Goal: Task Accomplishment & Management: Complete application form

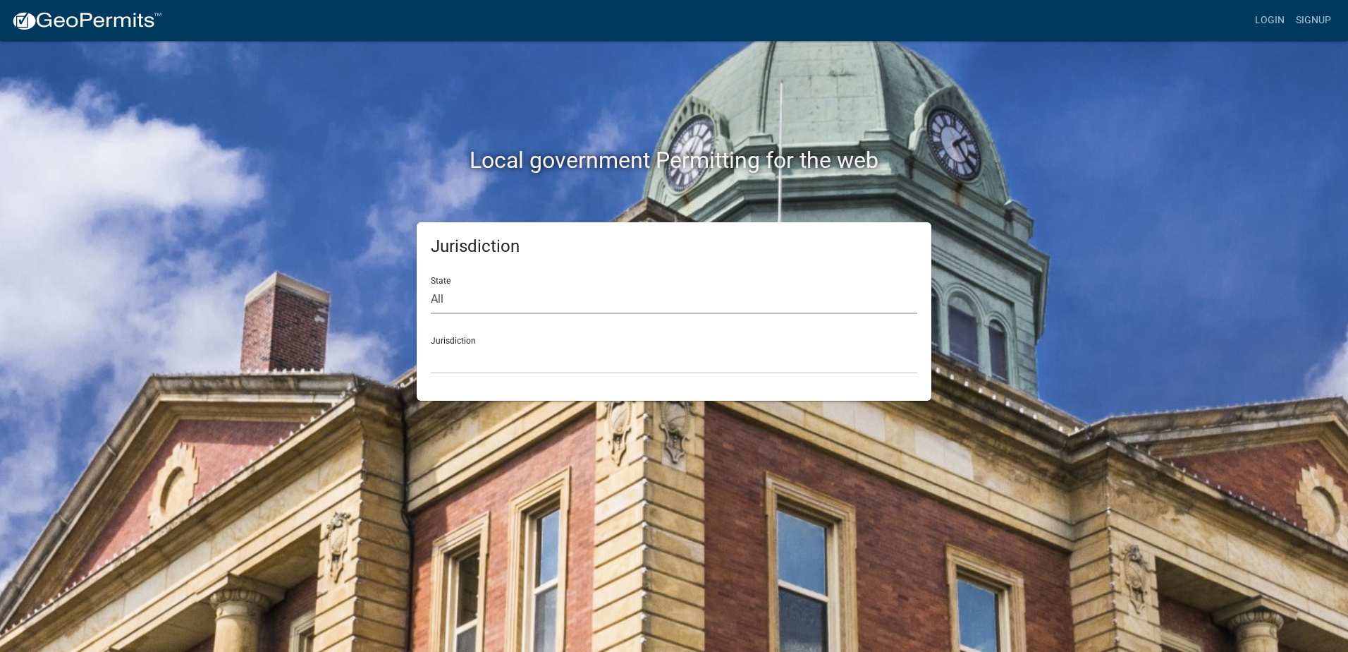
click at [475, 297] on select "All [US_STATE] [US_STATE] [US_STATE] [US_STATE] [US_STATE] [US_STATE] [US_STATE…" at bounding box center [674, 299] width 487 height 29
select select "[US_STATE]"
click at [431, 285] on select "All [US_STATE] [US_STATE] [US_STATE] [US_STATE] [US_STATE] [US_STATE] [US_STATE…" at bounding box center [674, 299] width 487 height 29
click at [467, 367] on select "City of [GEOGRAPHIC_DATA], [US_STATE] City of [GEOGRAPHIC_DATA], [US_STATE] Cit…" at bounding box center [674, 359] width 487 height 29
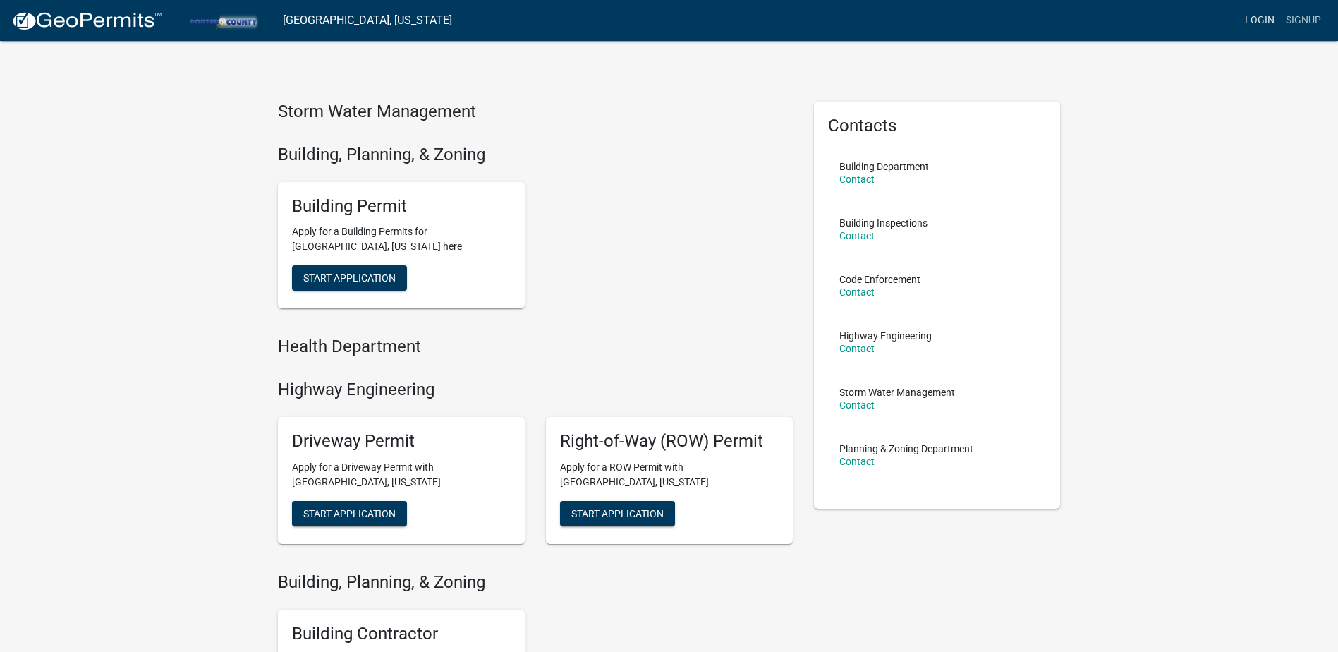
click at [1261, 21] on link "Login" at bounding box center [1259, 20] width 41 height 27
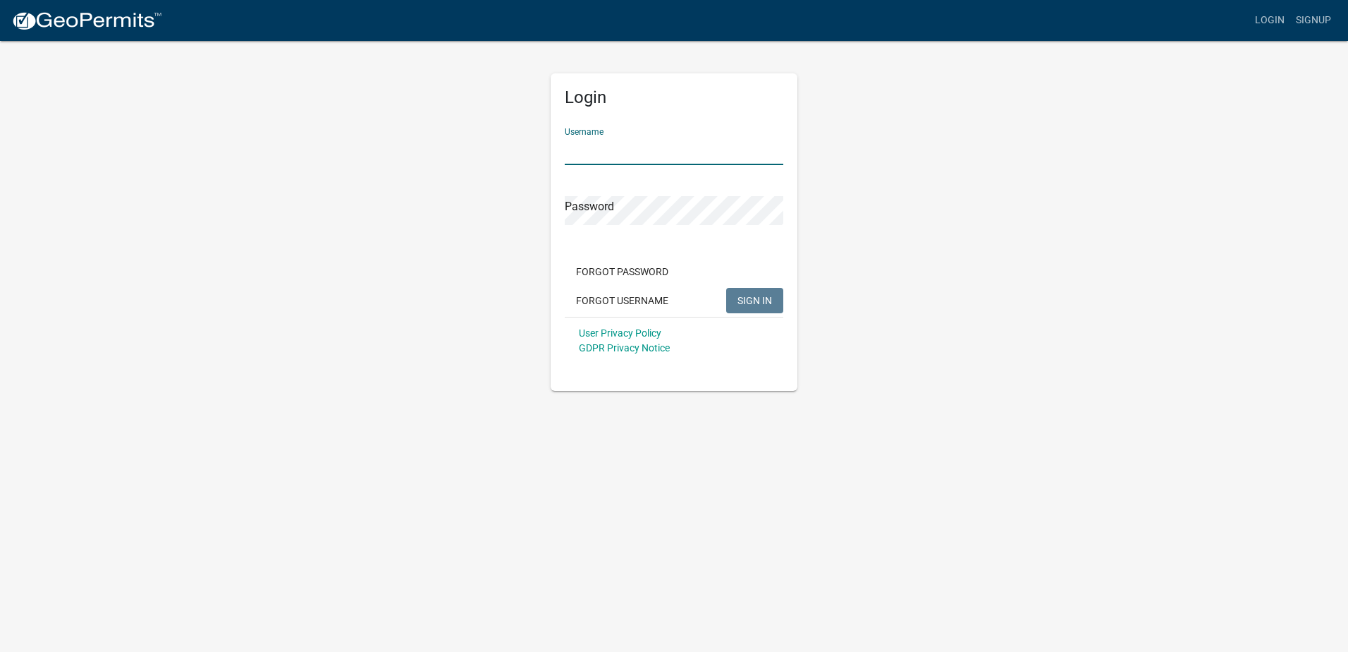
click at [620, 154] on input "Username" at bounding box center [674, 150] width 219 height 29
type input "J"
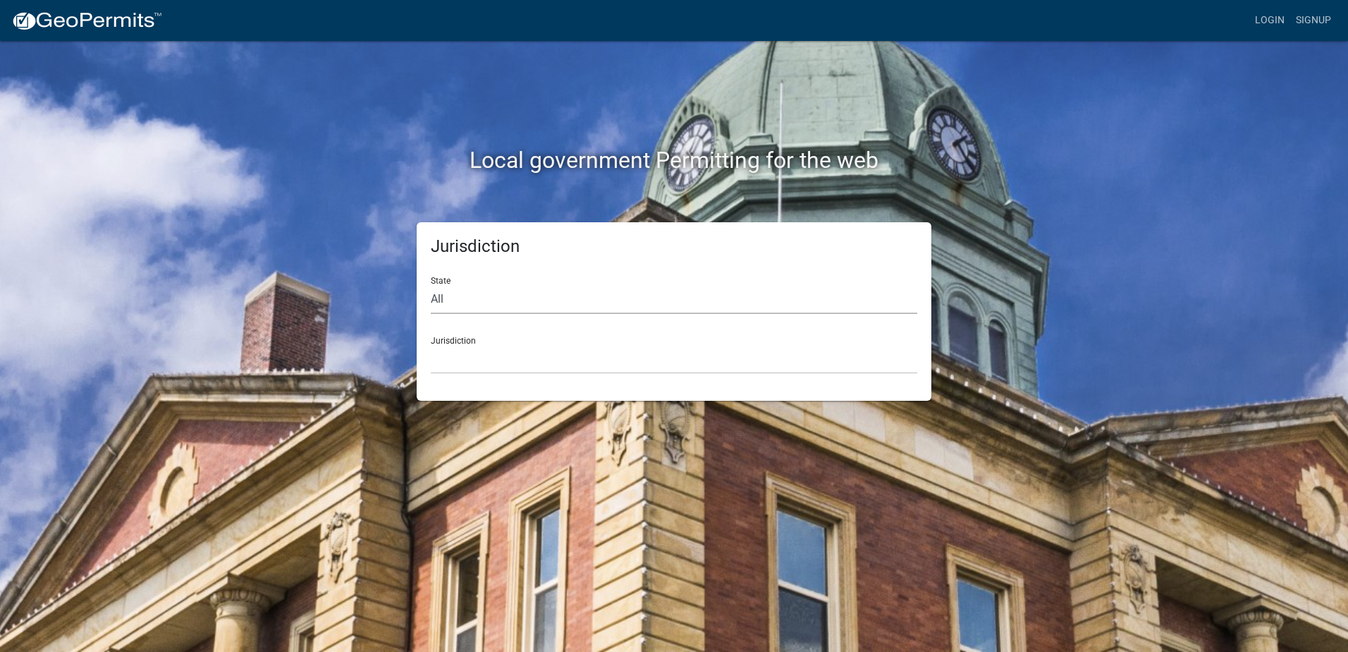
click at [477, 293] on select "All [US_STATE] [US_STATE] [US_STATE] [US_STATE] [US_STATE] [US_STATE] [US_STATE…" at bounding box center [674, 299] width 487 height 29
select select "[US_STATE]"
click at [431, 285] on select "All [US_STATE] [US_STATE] [US_STATE] [US_STATE] [US_STATE] [US_STATE] [US_STATE…" at bounding box center [674, 299] width 487 height 29
click at [467, 342] on div "Jurisdiction City of [GEOGRAPHIC_DATA], [US_STATE] City of [GEOGRAPHIC_DATA], […" at bounding box center [674, 349] width 487 height 49
click at [466, 355] on select "City of [GEOGRAPHIC_DATA], [US_STATE] City of [GEOGRAPHIC_DATA], [US_STATE] Cit…" at bounding box center [674, 359] width 487 height 29
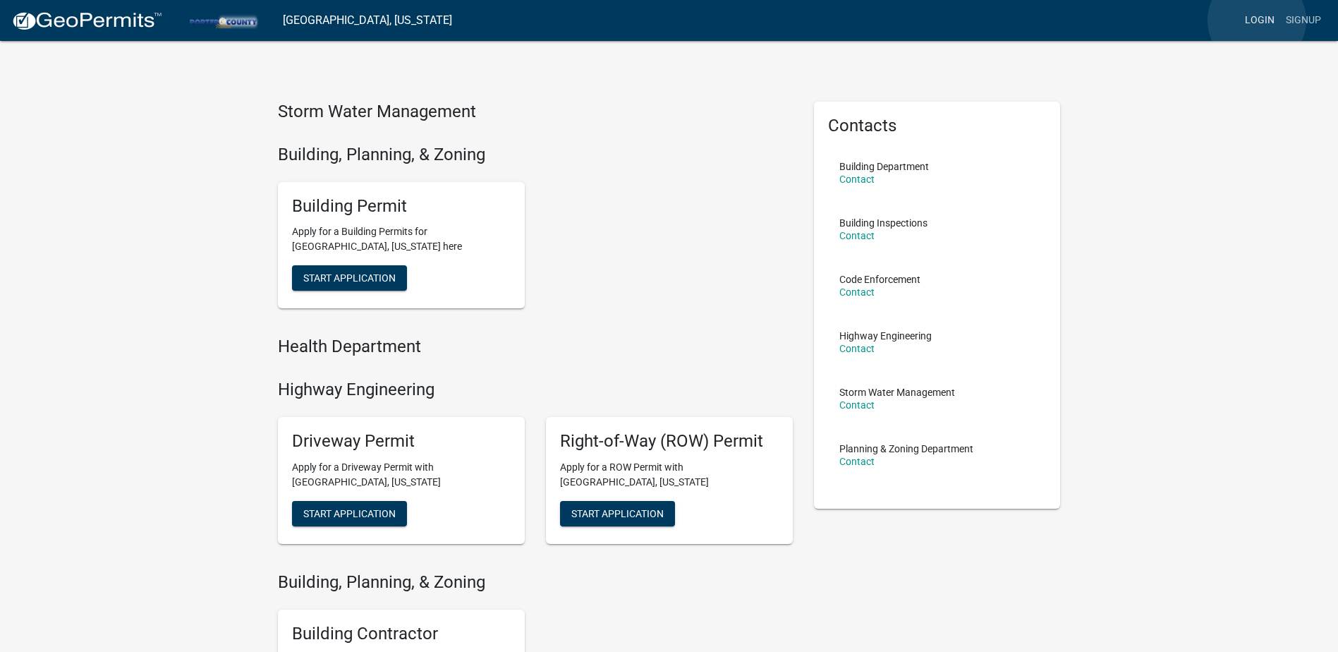
click at [1257, 20] on link "Login" at bounding box center [1259, 20] width 41 height 27
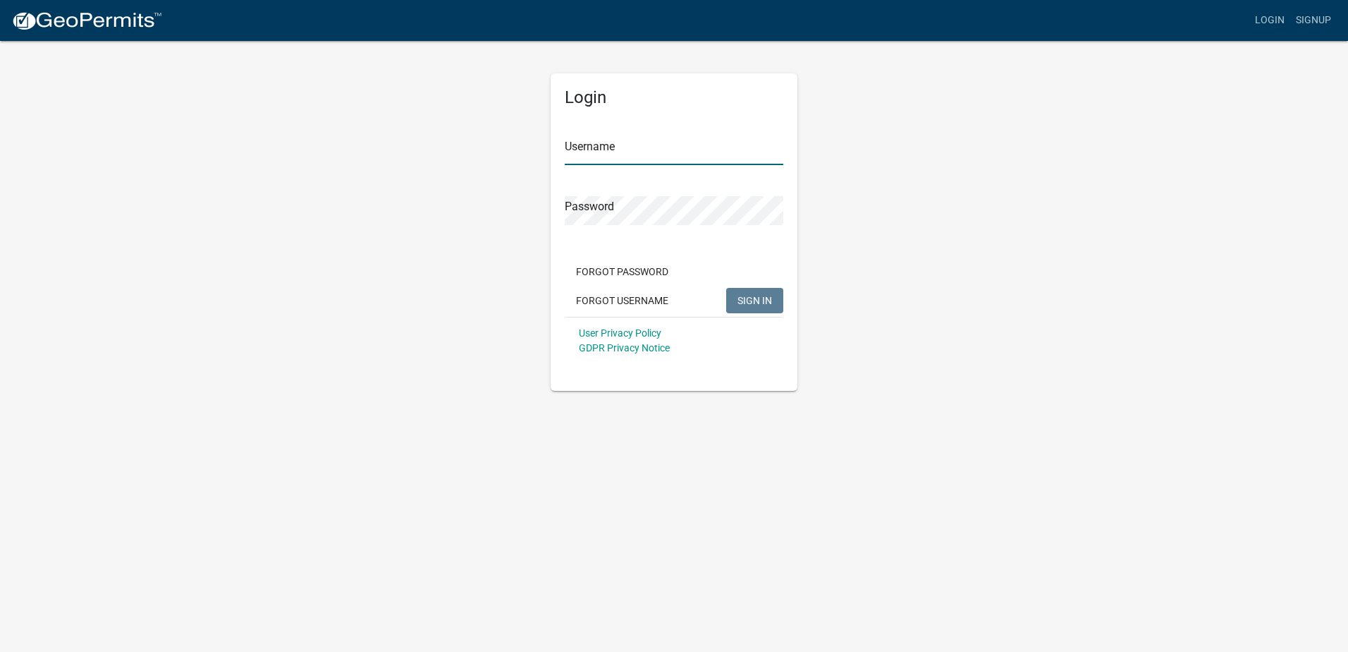
click at [674, 161] on input "Username" at bounding box center [674, 150] width 219 height 29
type input "JasonGilliana"
click at [742, 302] on span "SIGN IN" at bounding box center [755, 299] width 35 height 11
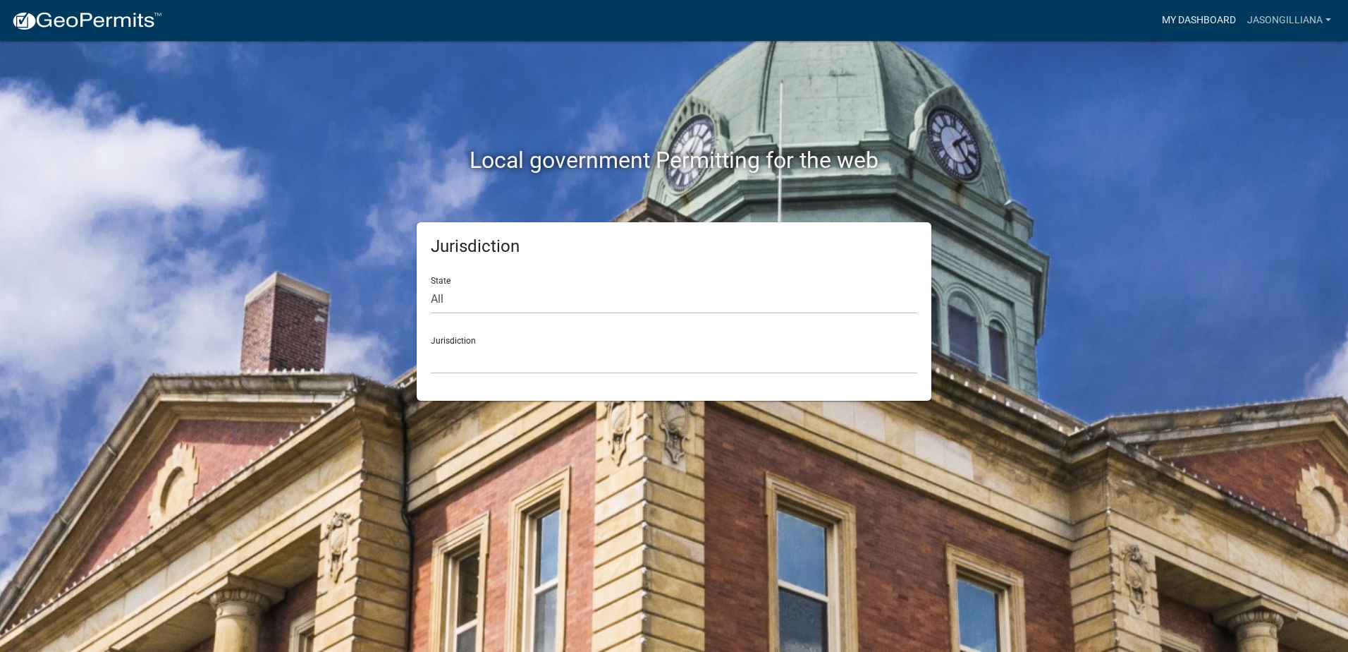
click at [1208, 25] on link "My Dashboard" at bounding box center [1198, 20] width 85 height 27
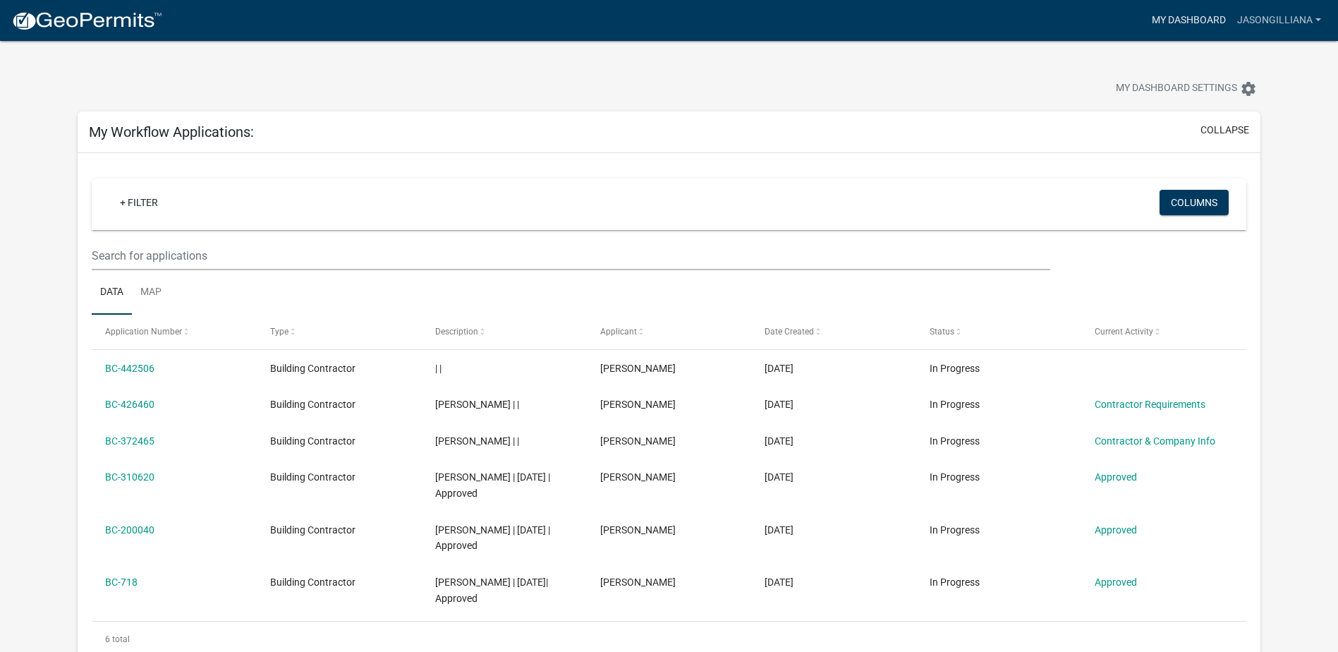
click at [1191, 28] on link "My Dashboard" at bounding box center [1188, 20] width 85 height 27
click at [1173, 205] on button "Columns" at bounding box center [1193, 202] width 69 height 25
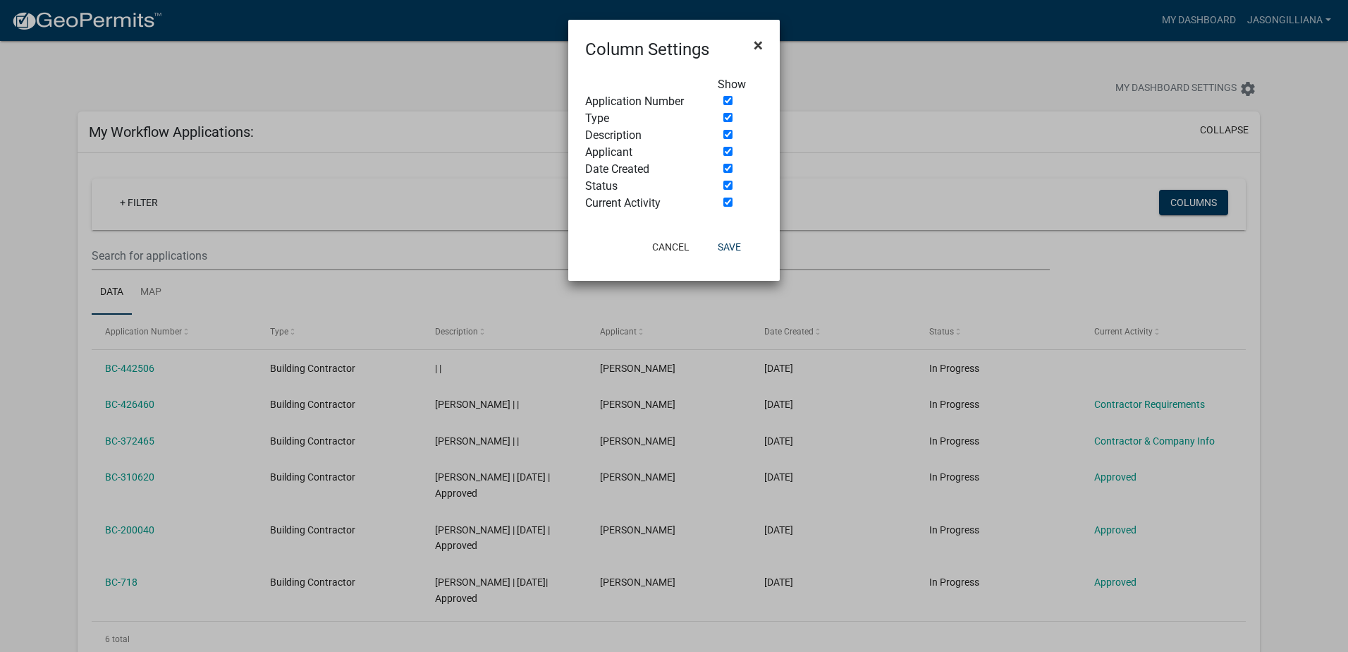
click at [758, 46] on span "×" at bounding box center [758, 45] width 9 height 20
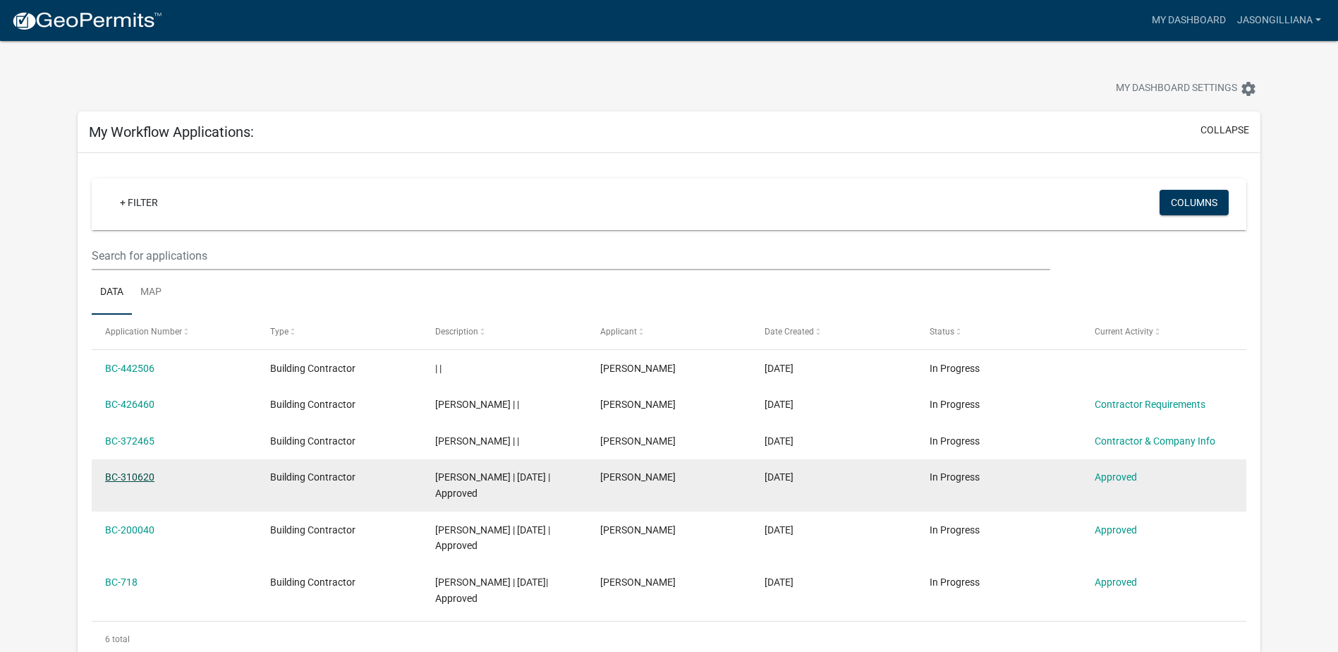
click at [142, 477] on link "BC-310620" at bounding box center [129, 476] width 49 height 11
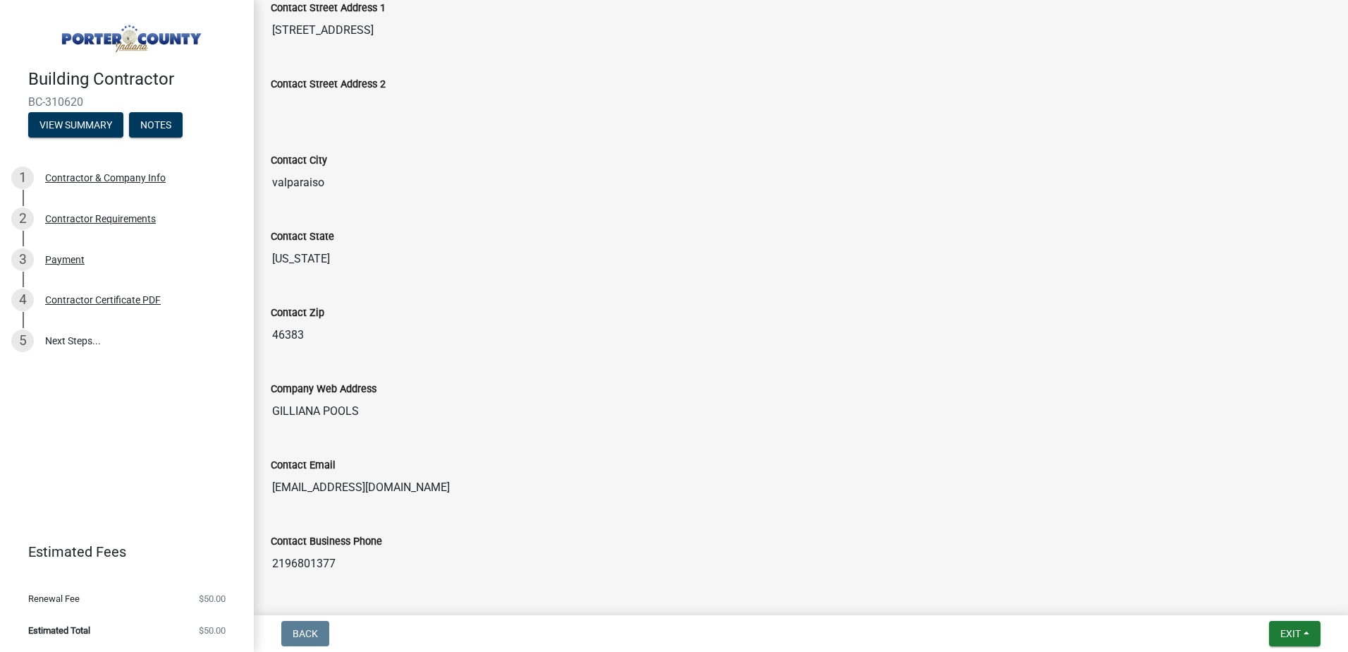
scroll to position [697, 0]
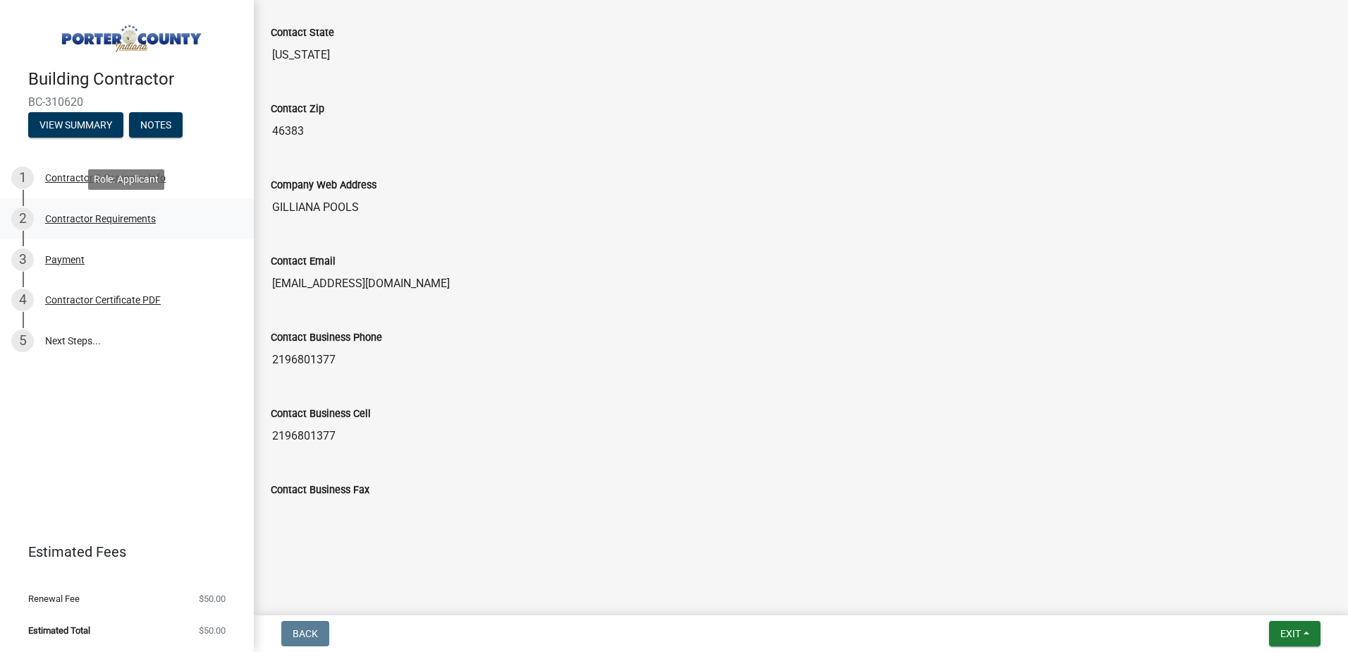
click at [75, 217] on div "Contractor Requirements" at bounding box center [100, 219] width 111 height 10
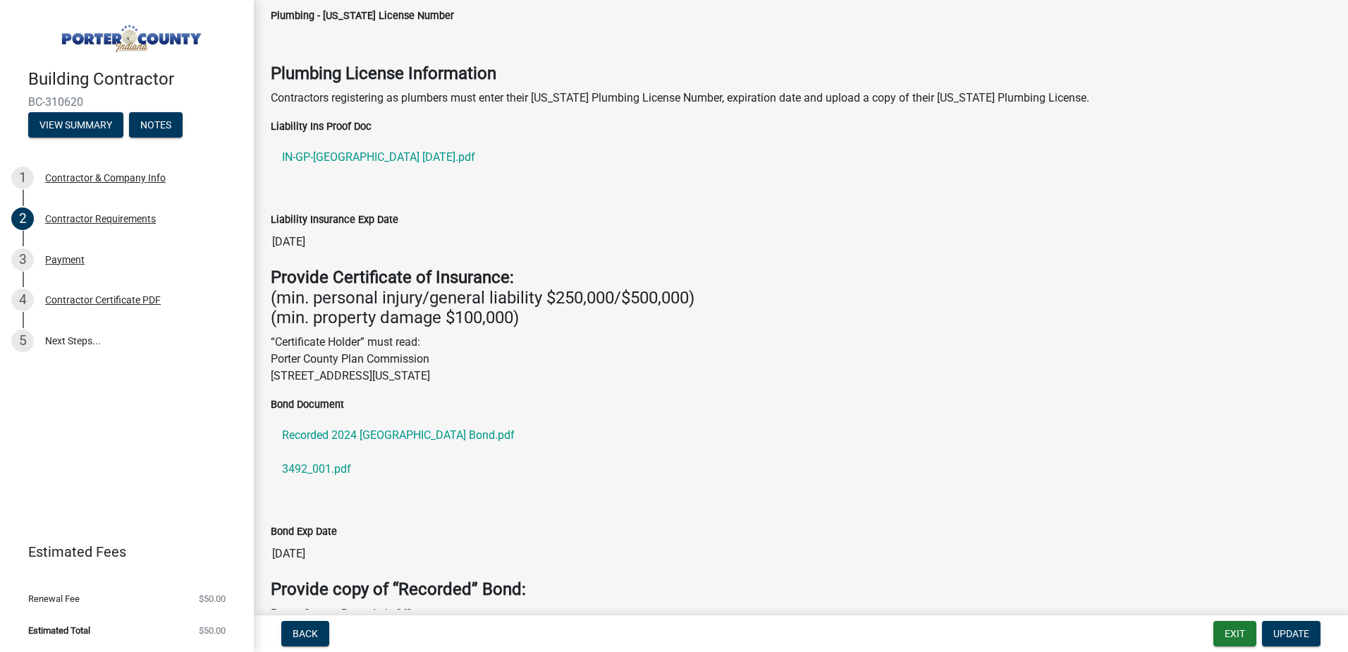
scroll to position [27, 0]
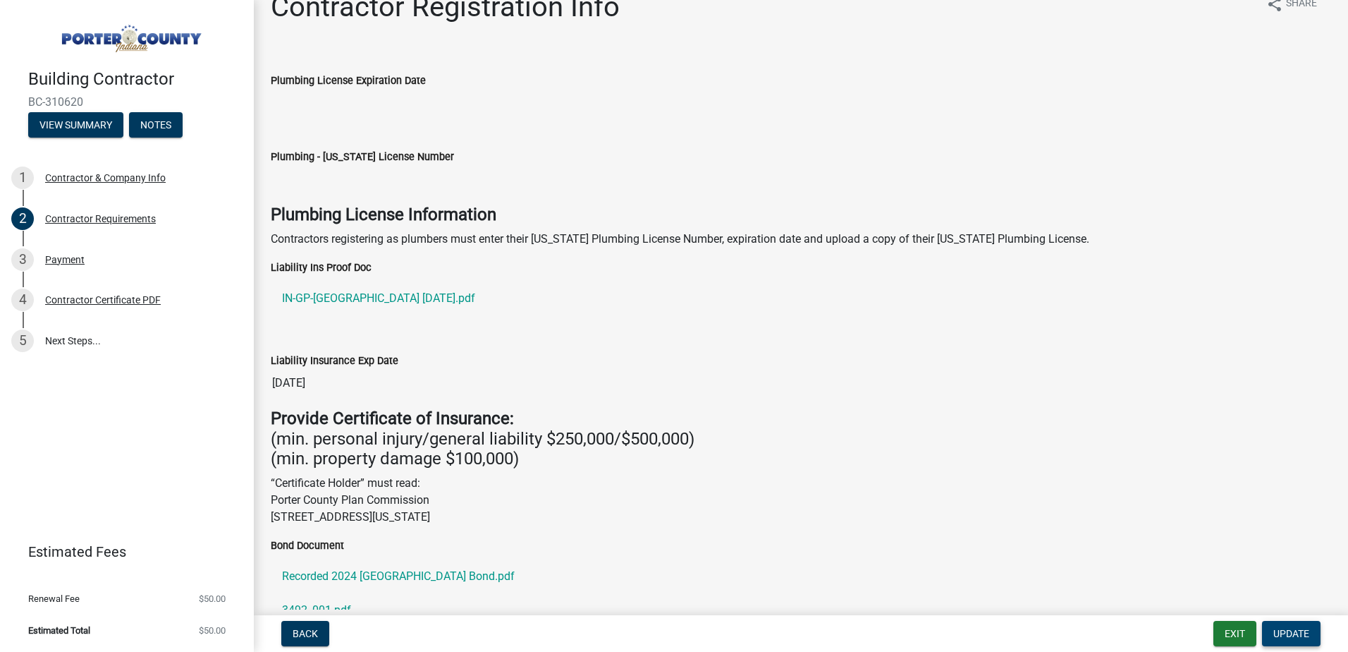
click at [1281, 631] on span "Update" at bounding box center [1292, 633] width 36 height 11
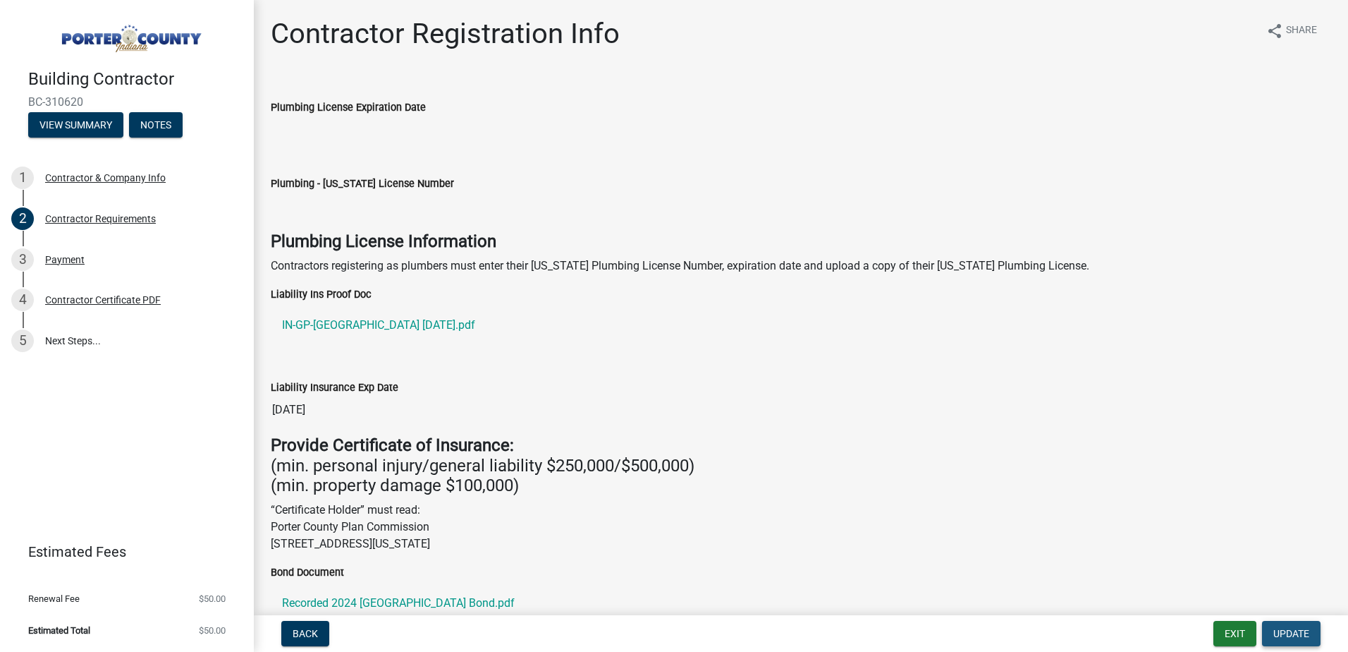
click at [1300, 630] on span "Update" at bounding box center [1292, 633] width 36 height 11
click at [75, 259] on div "Payment" at bounding box center [64, 260] width 39 height 10
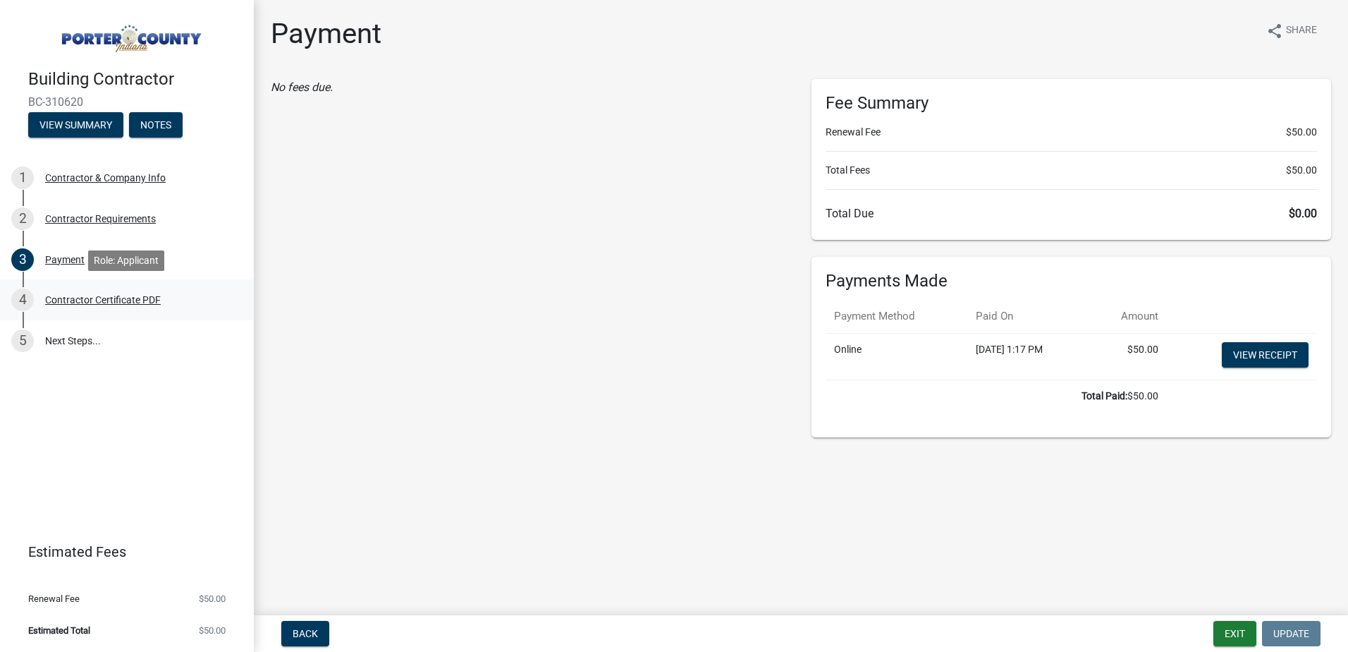
click at [81, 297] on div "Contractor Certificate PDF" at bounding box center [103, 300] width 116 height 10
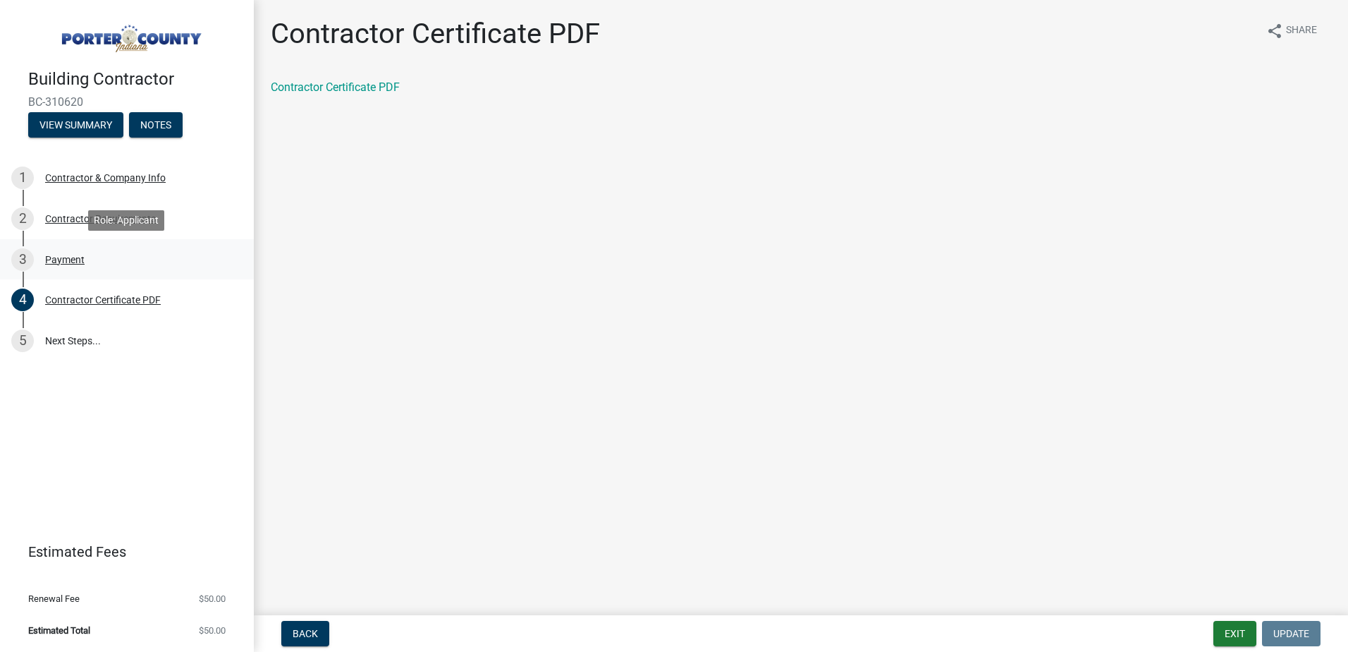
click at [71, 256] on div "Payment" at bounding box center [64, 260] width 39 height 10
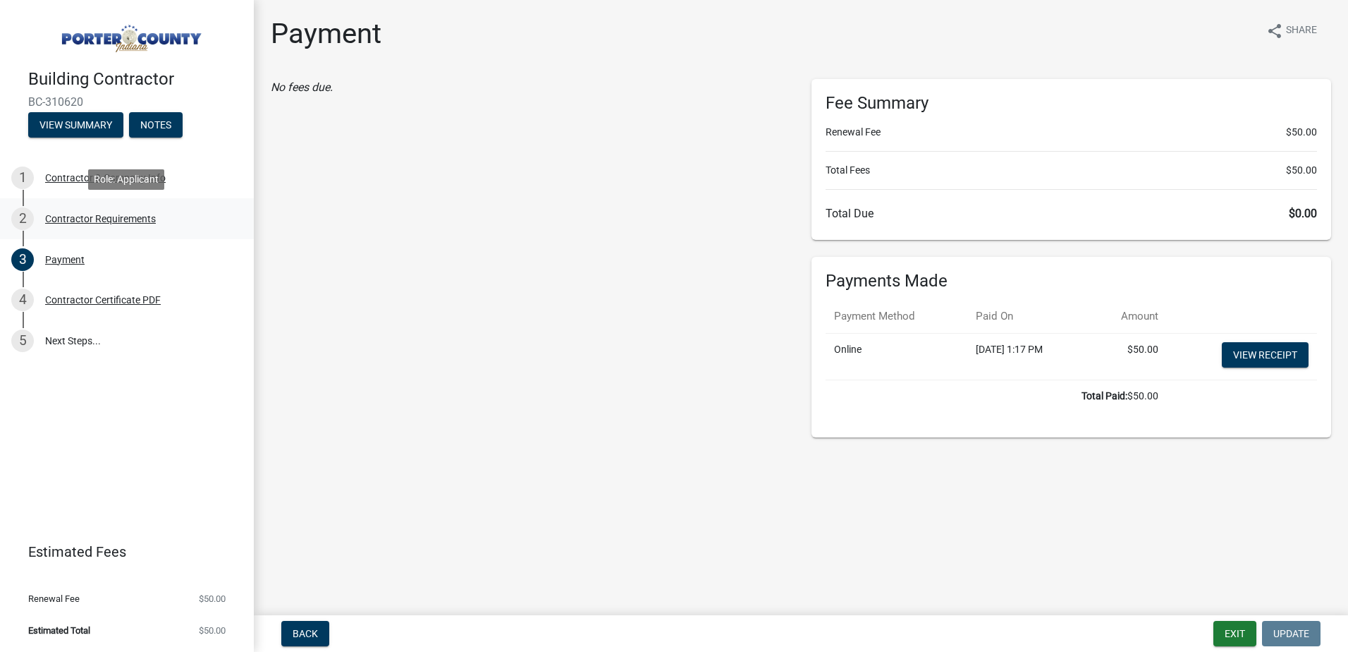
click at [71, 216] on div "Contractor Requirements" at bounding box center [100, 219] width 111 height 10
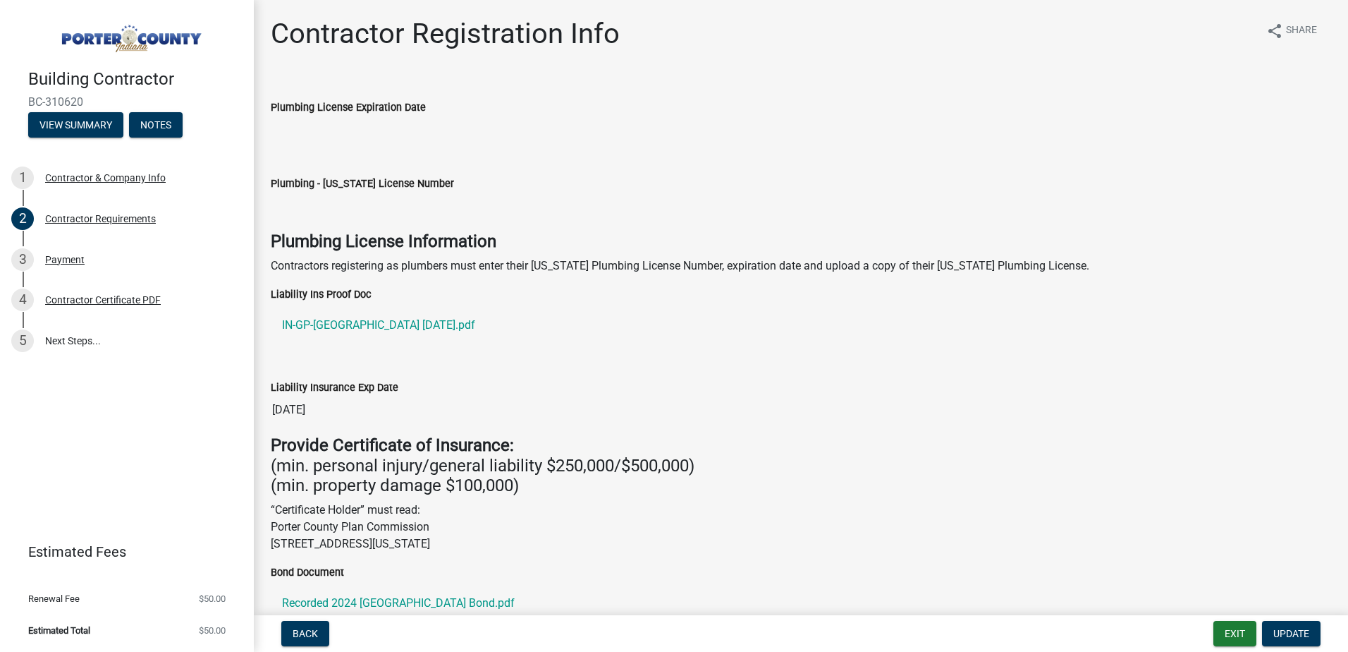
scroll to position [353, 0]
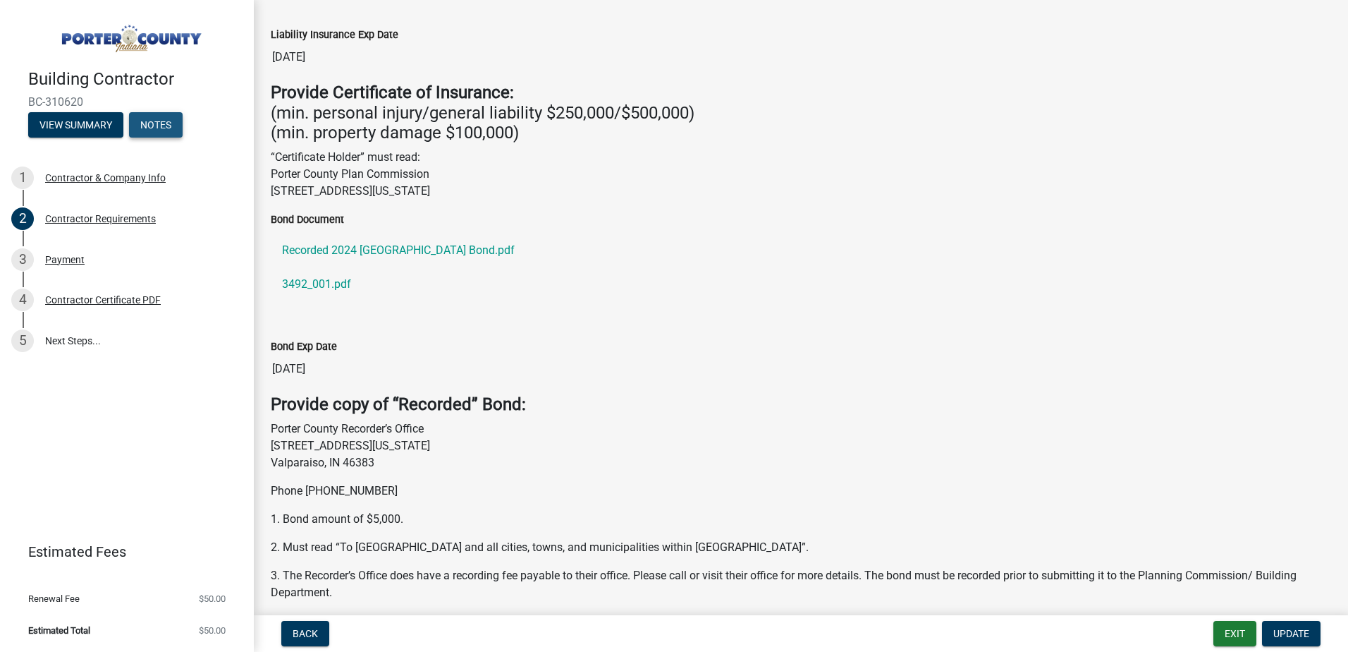
click at [145, 123] on button "Notes" at bounding box center [156, 124] width 54 height 25
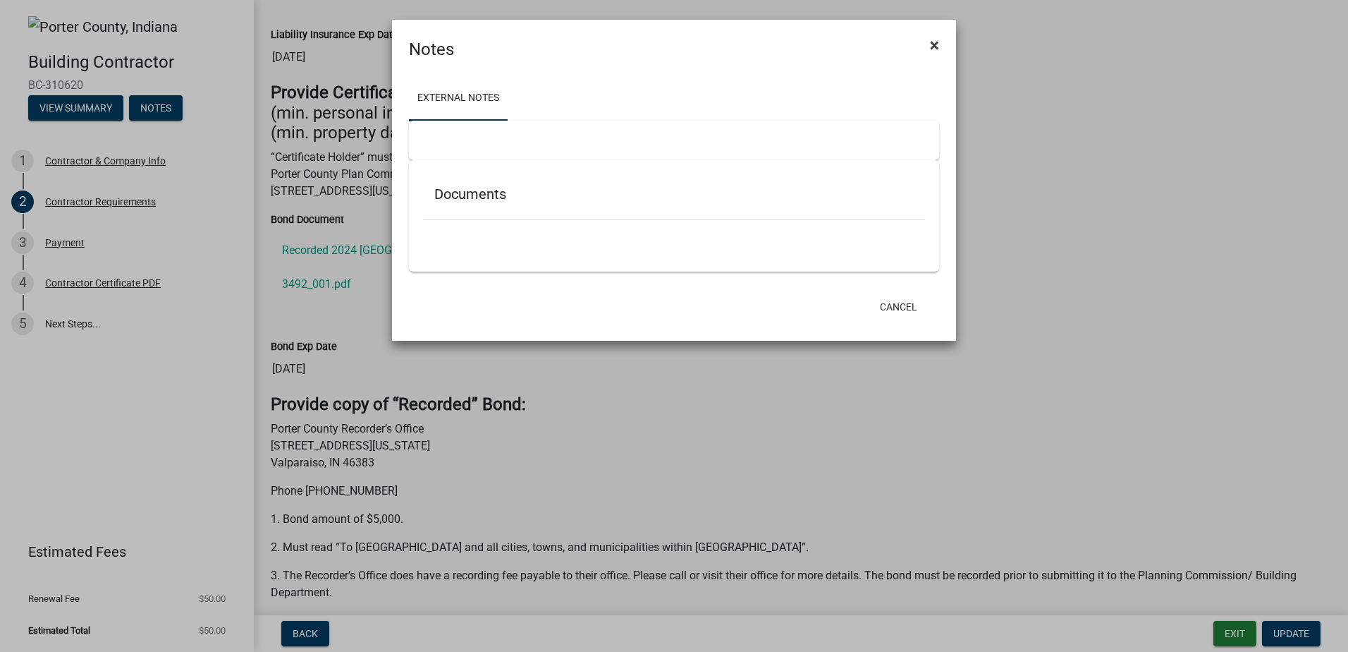
click at [941, 45] on button "×" at bounding box center [935, 44] width 32 height 39
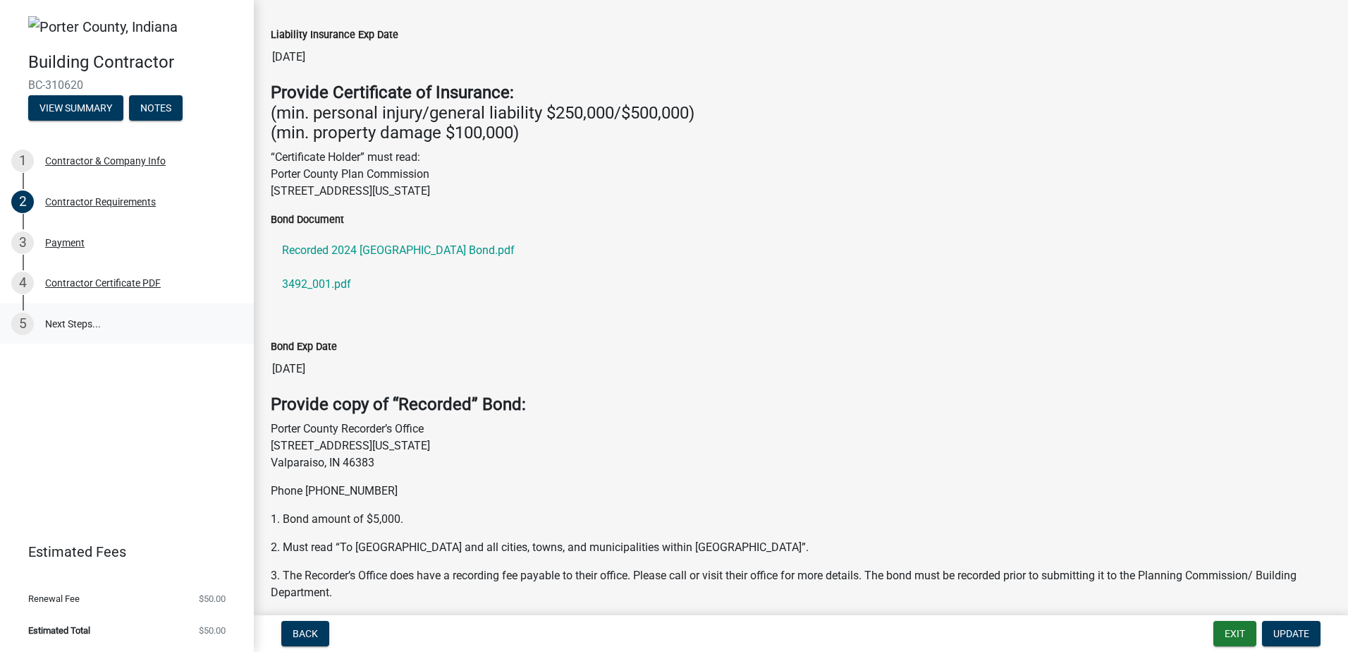
click at [83, 322] on link "5 Next Steps..." at bounding box center [127, 323] width 254 height 41
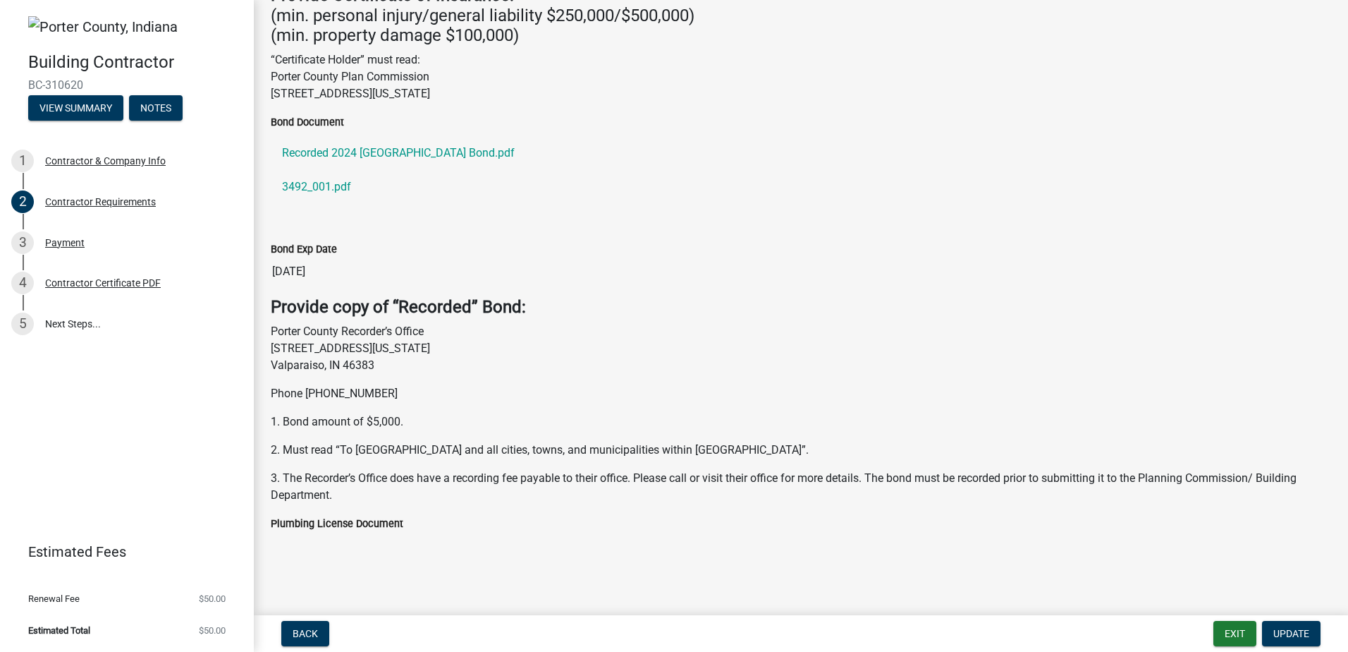
scroll to position [97, 0]
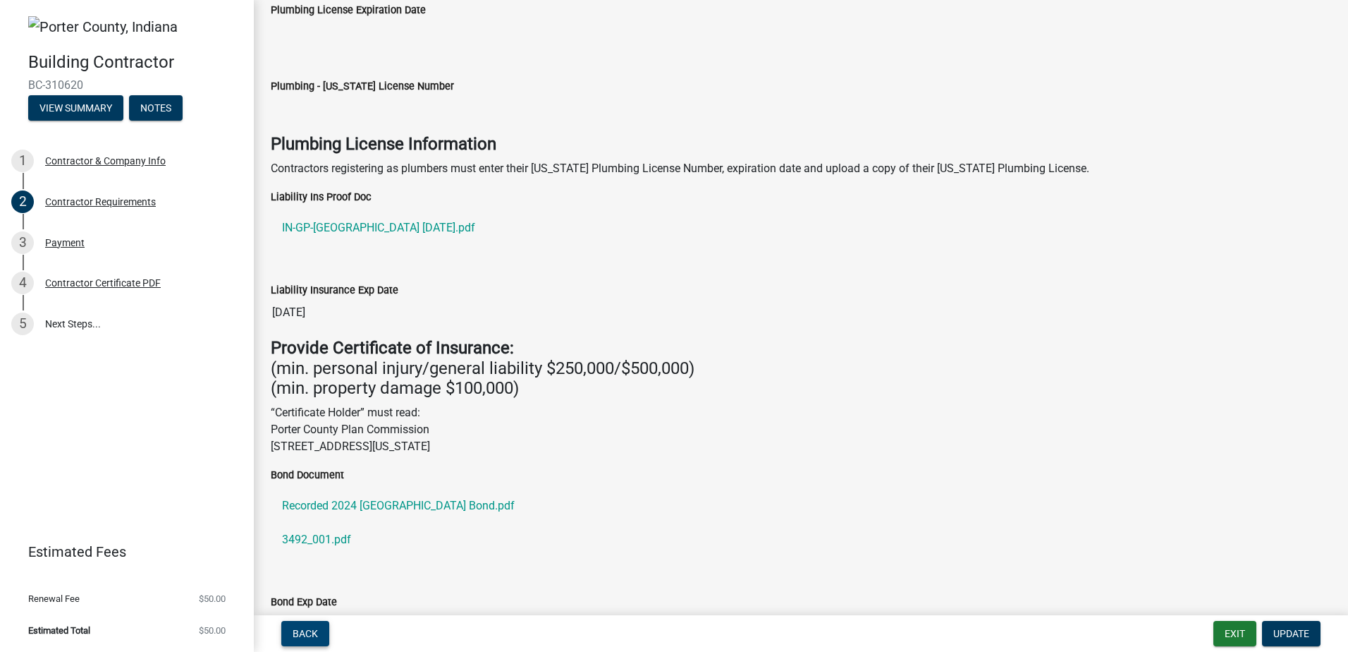
click at [314, 628] on span "Back" at bounding box center [305, 633] width 25 height 11
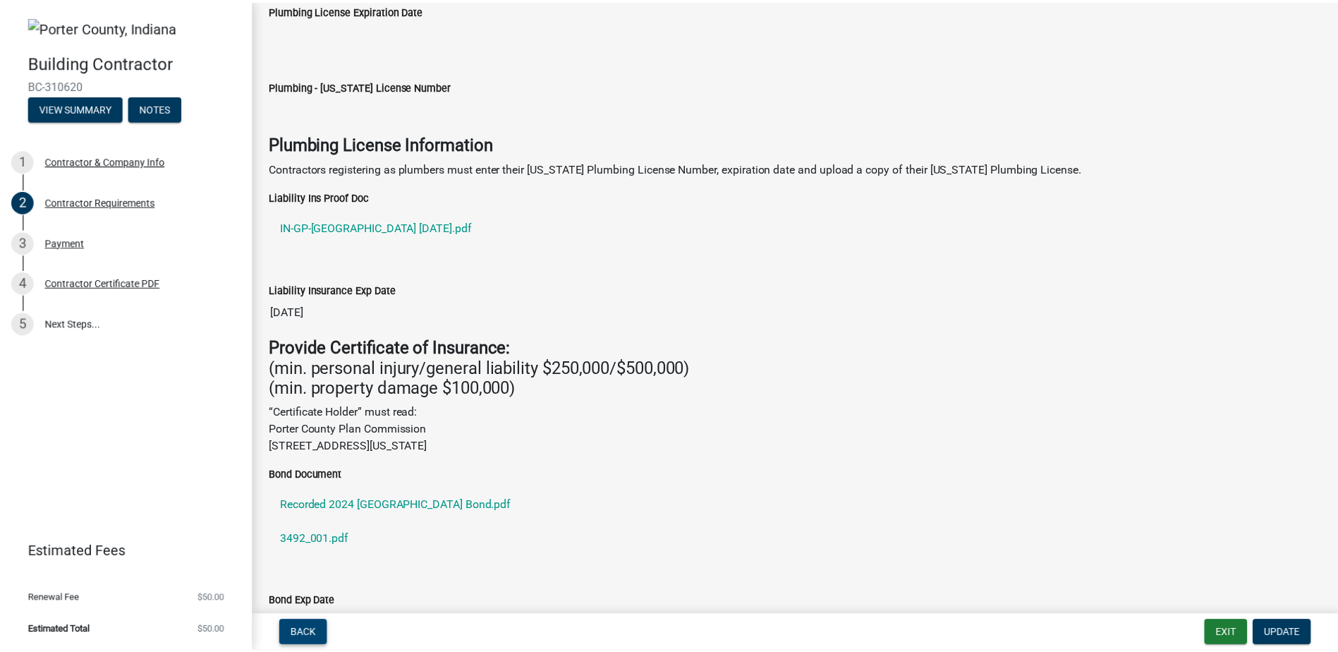
scroll to position [0, 0]
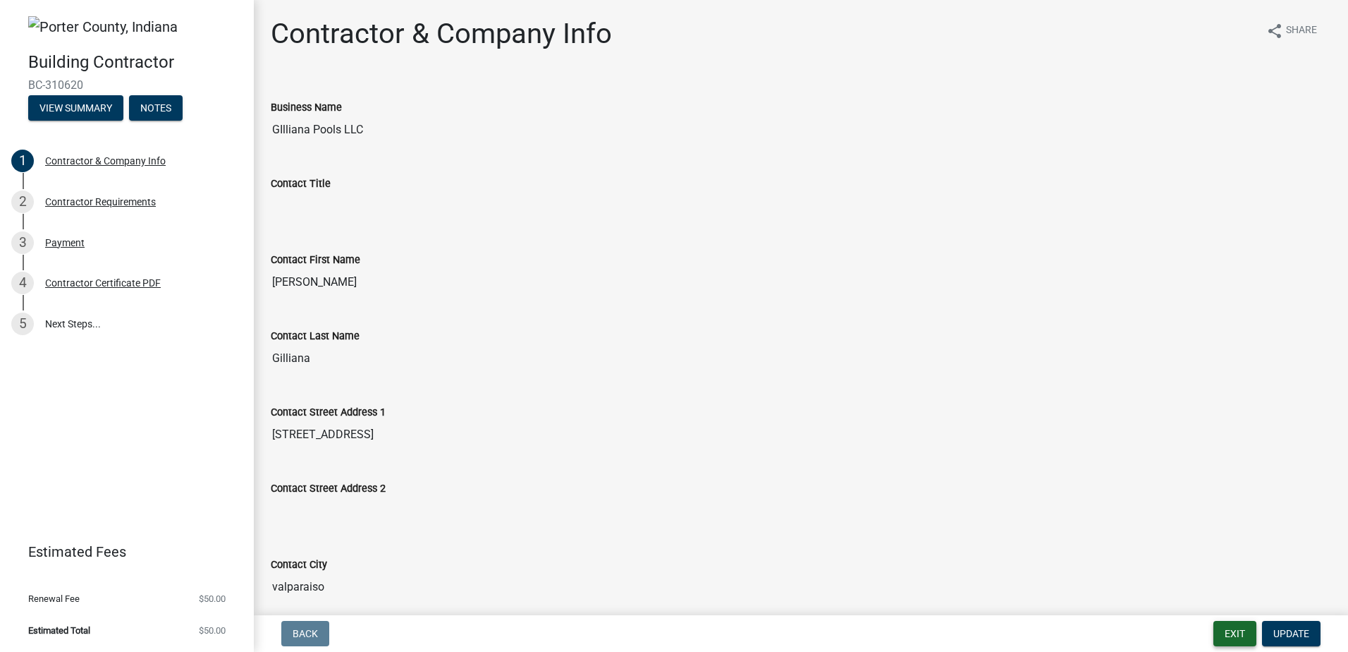
click at [1235, 637] on button "Exit" at bounding box center [1235, 633] width 43 height 25
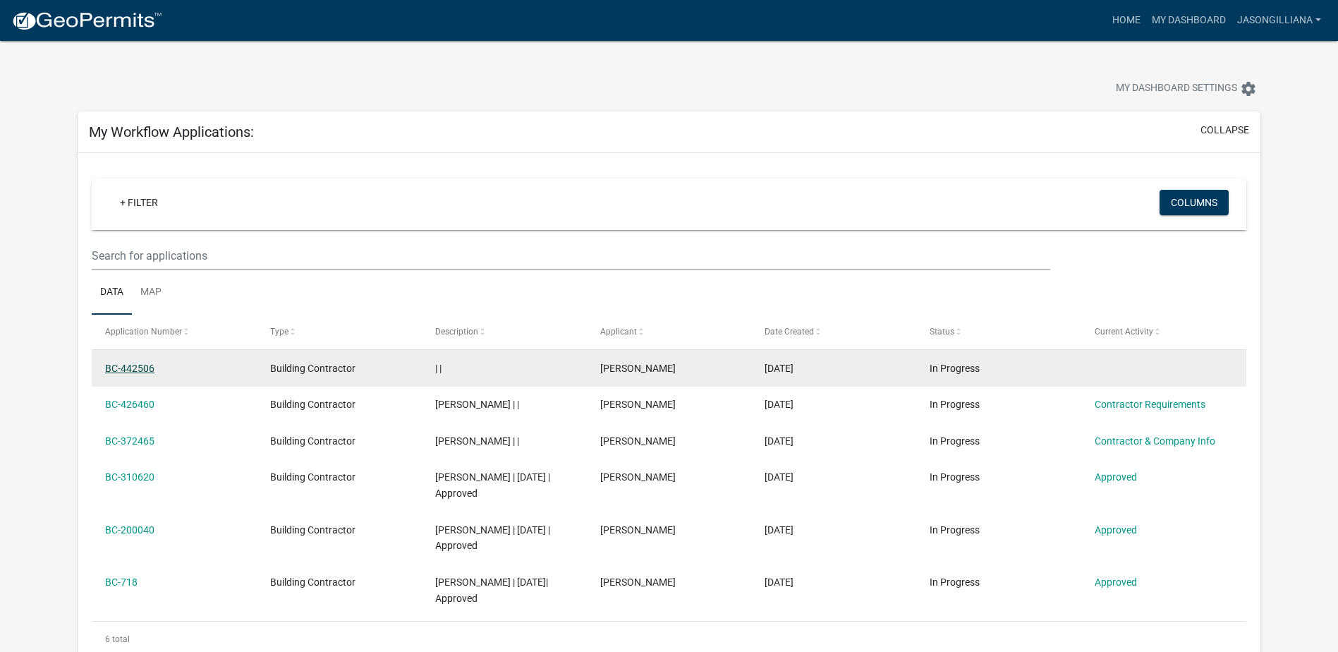
click at [145, 367] on link "BC-442506" at bounding box center [129, 367] width 49 height 11
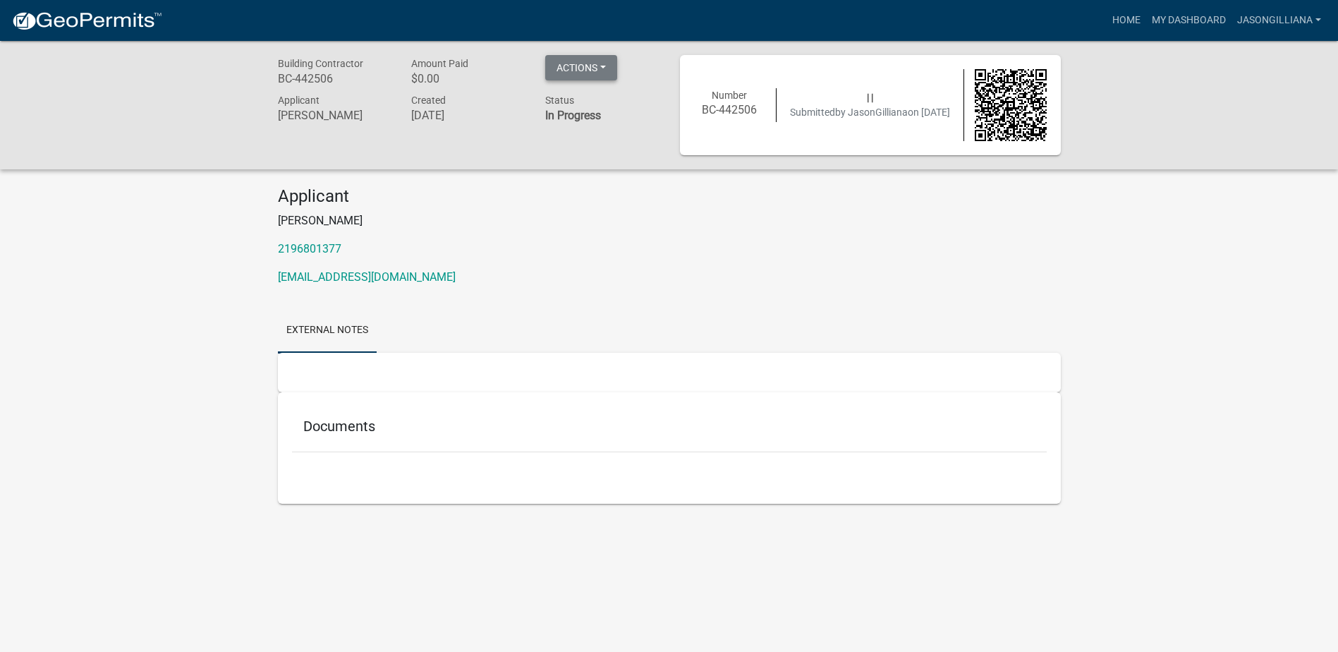
click at [573, 71] on button "Actions" at bounding box center [581, 67] width 72 height 25
click at [1132, 16] on link "Home" at bounding box center [1125, 20] width 39 height 27
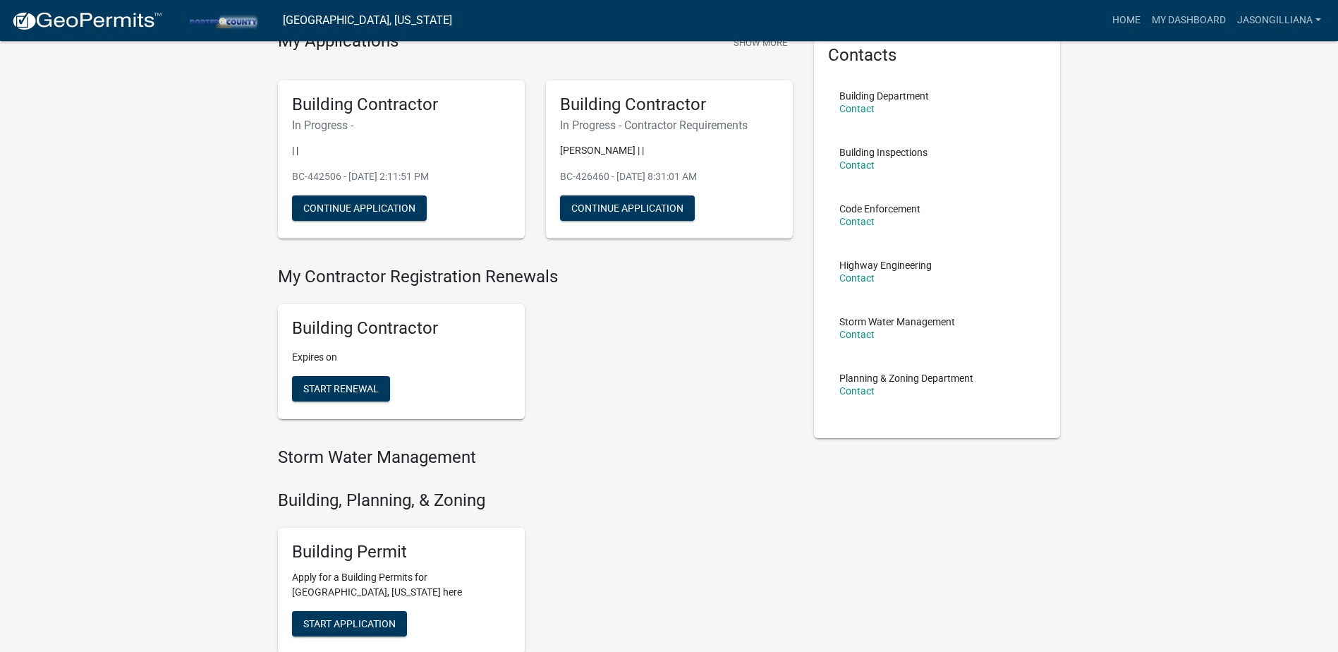
scroll to position [141, 0]
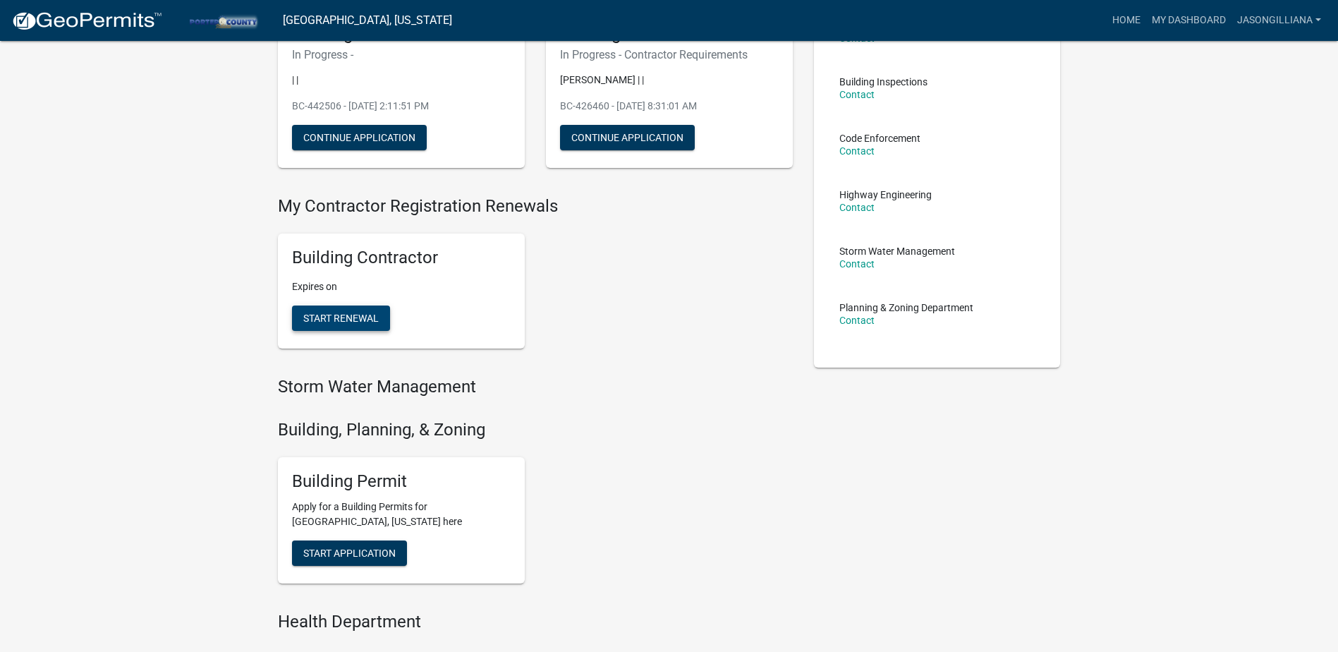
click at [347, 318] on span "Start Renewal" at bounding box center [340, 317] width 75 height 11
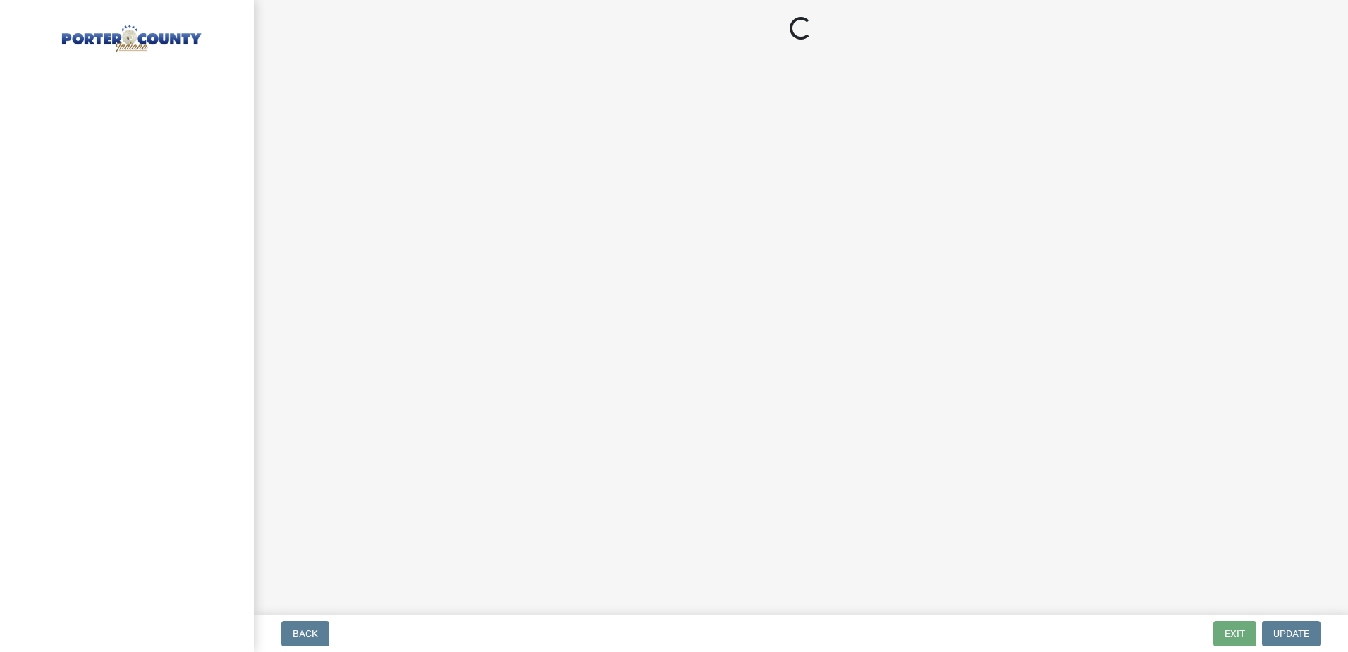
select select "IN"
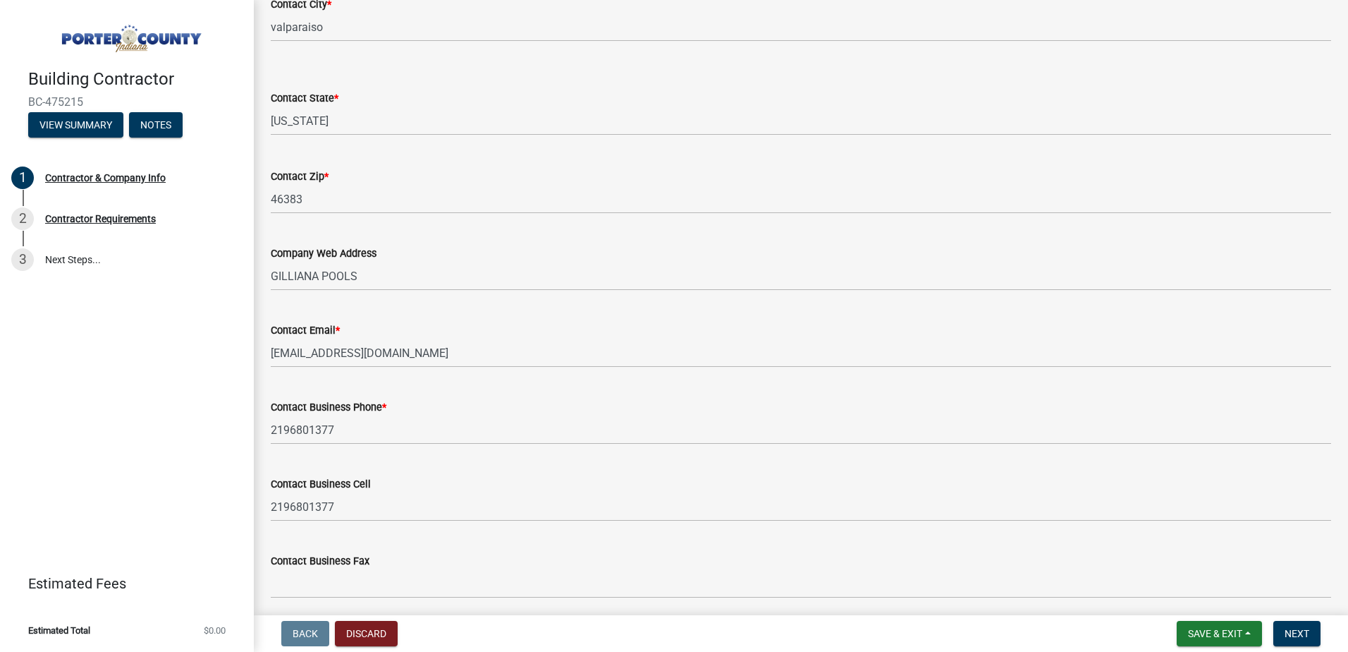
scroll to position [619, 0]
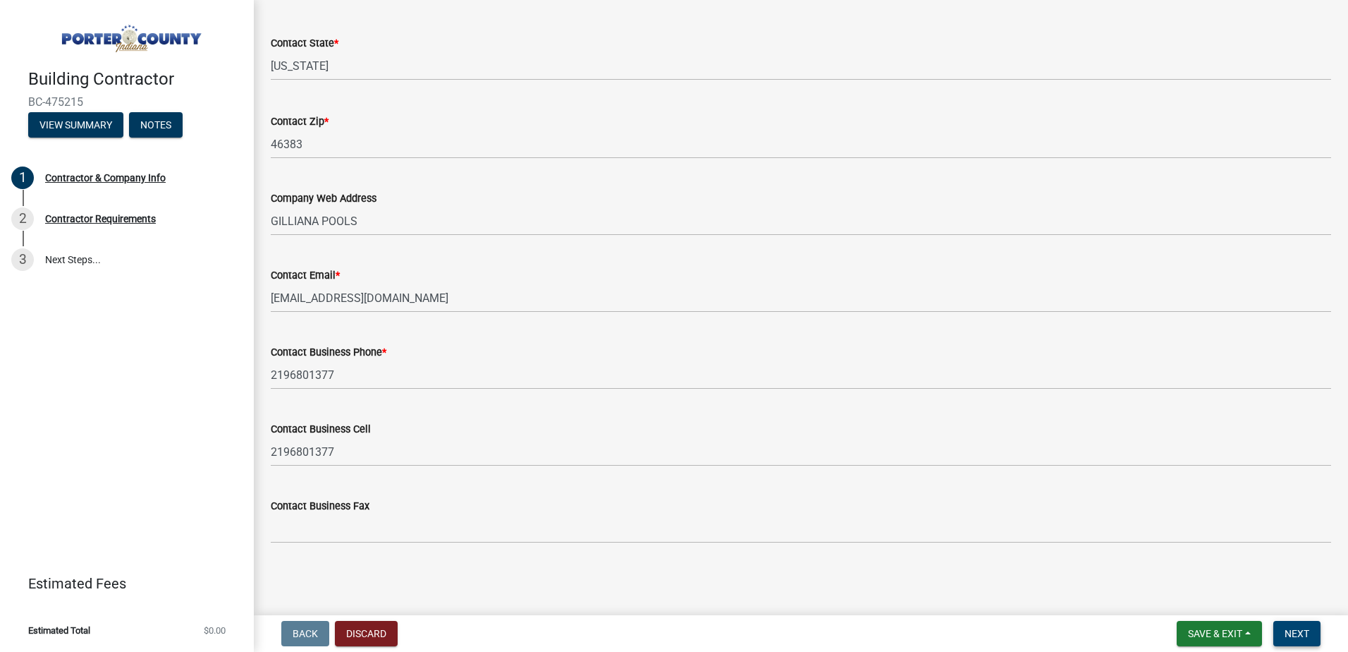
click at [1300, 626] on button "Next" at bounding box center [1297, 633] width 47 height 25
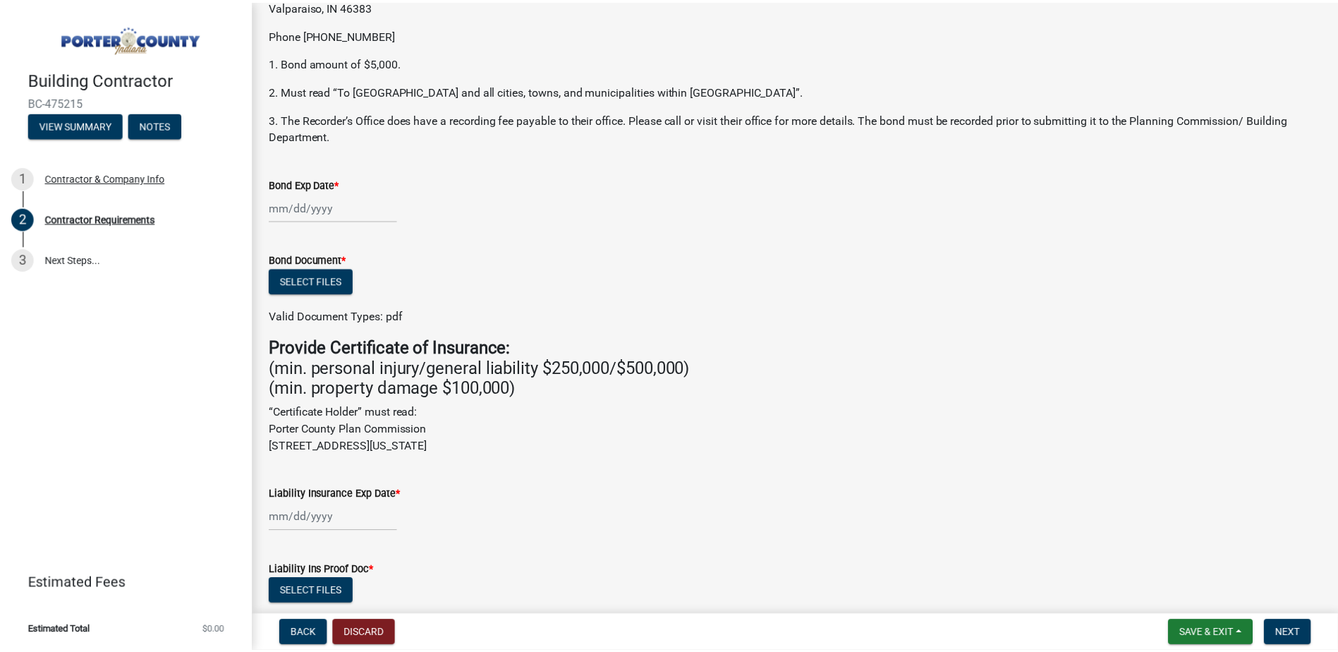
scroll to position [0, 0]
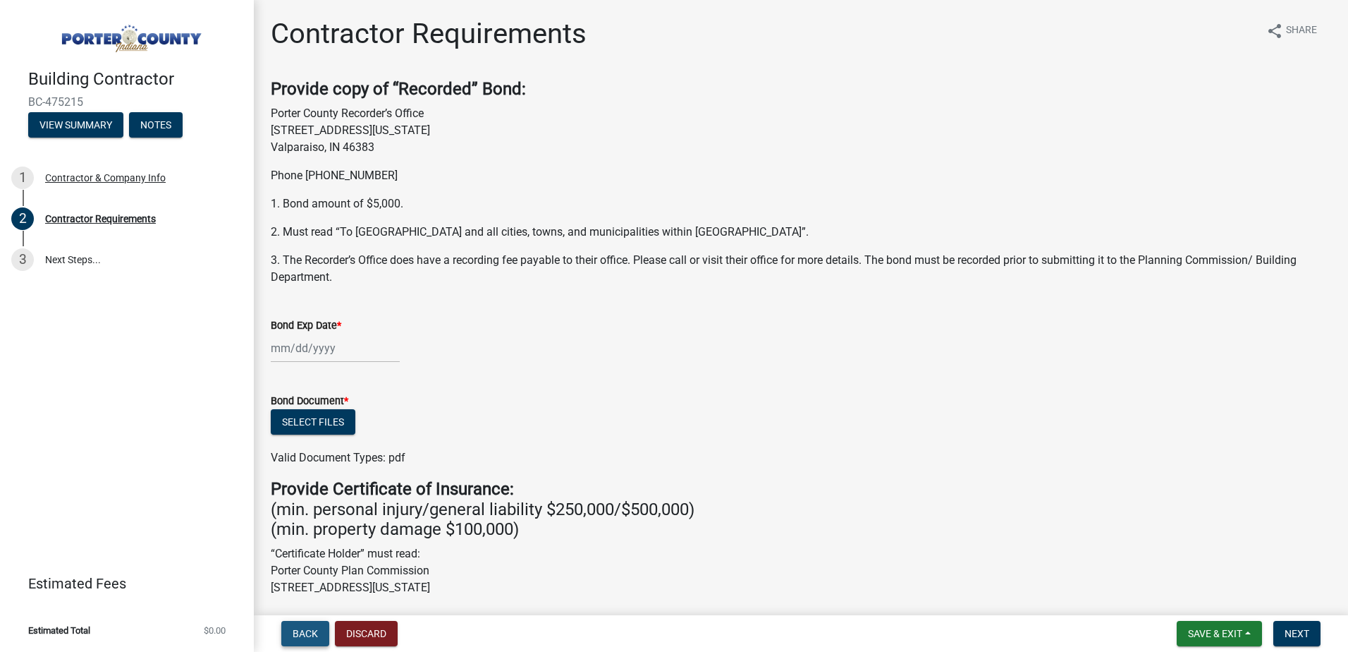
click at [302, 633] on span "Back" at bounding box center [305, 633] width 25 height 11
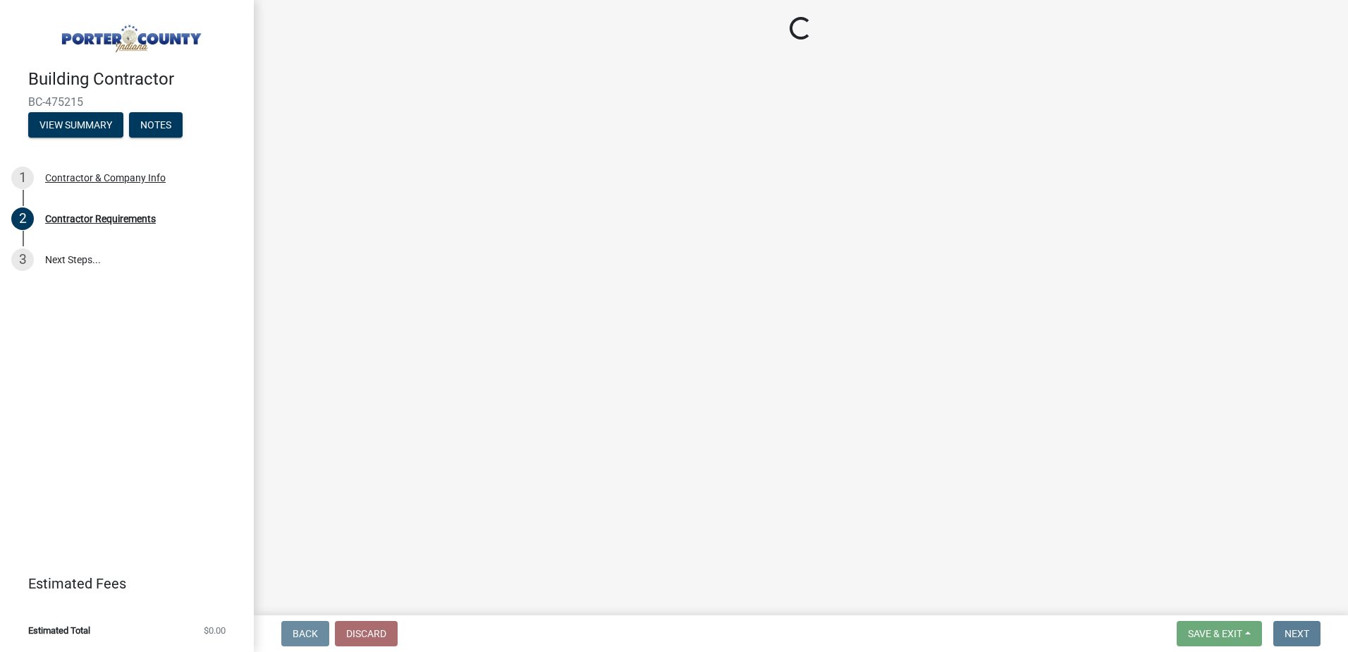
select select "IN"
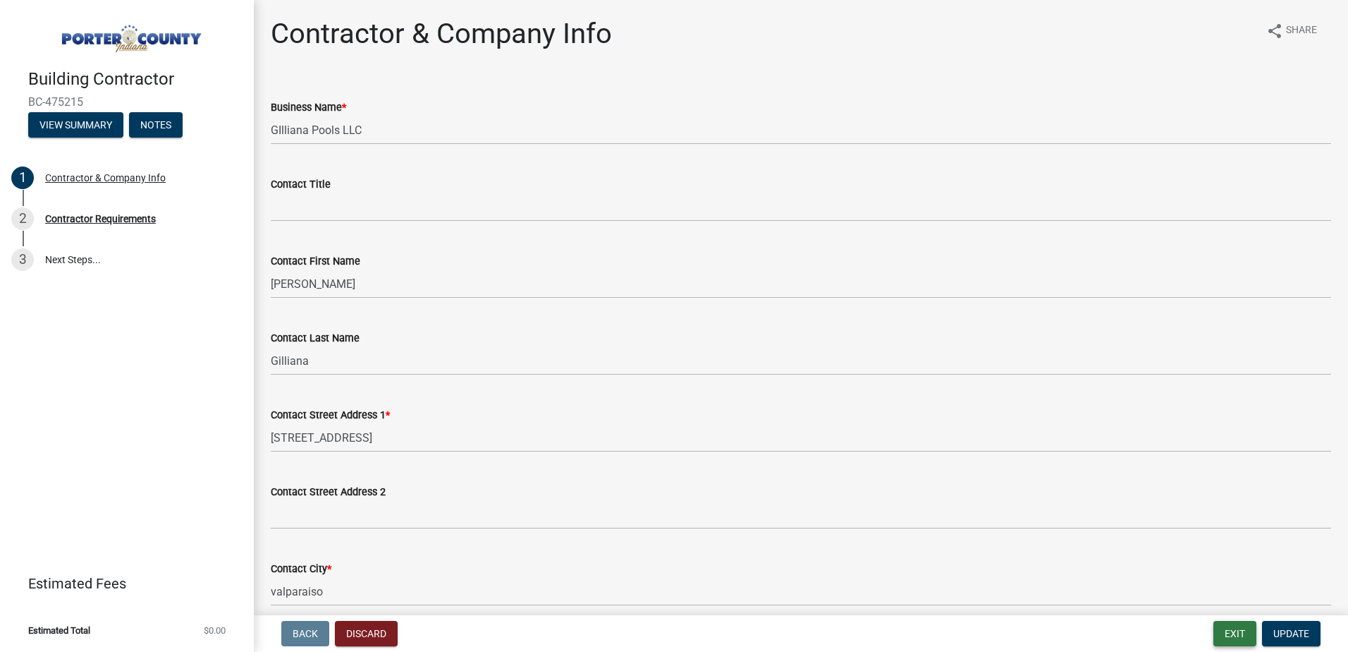
click at [1228, 625] on button "Exit" at bounding box center [1235, 633] width 43 height 25
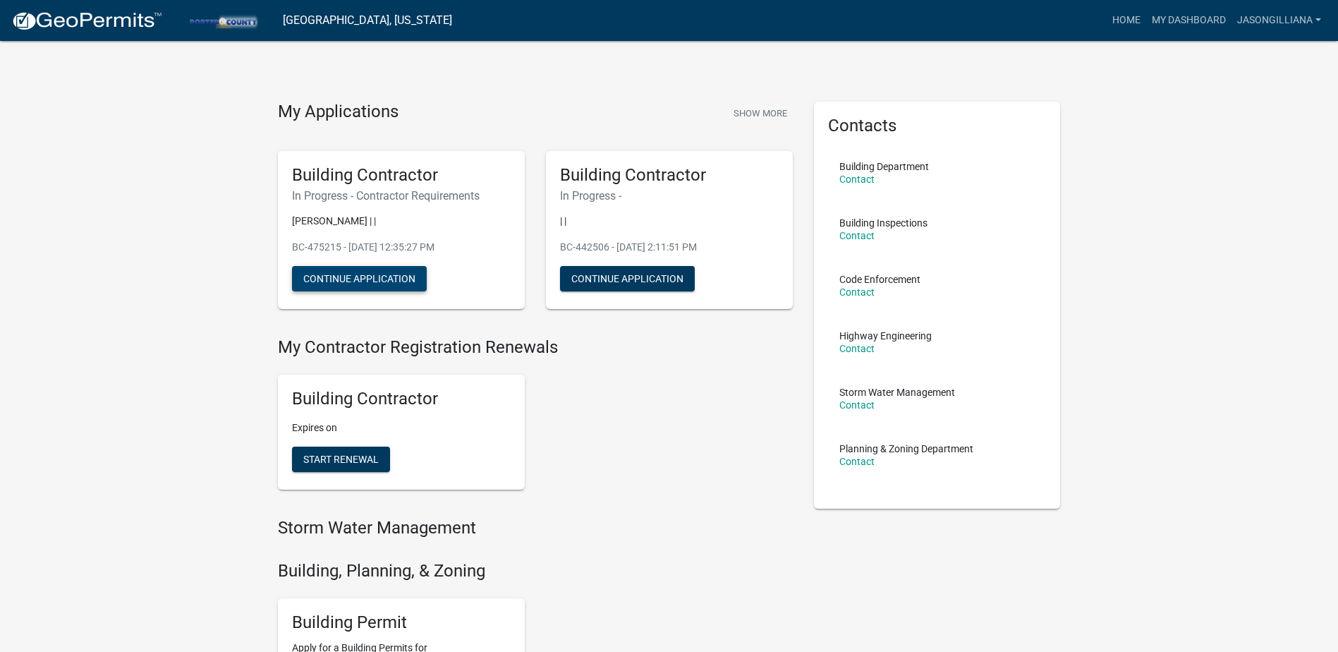
click at [357, 279] on button "Continue Application" at bounding box center [359, 278] width 135 height 25
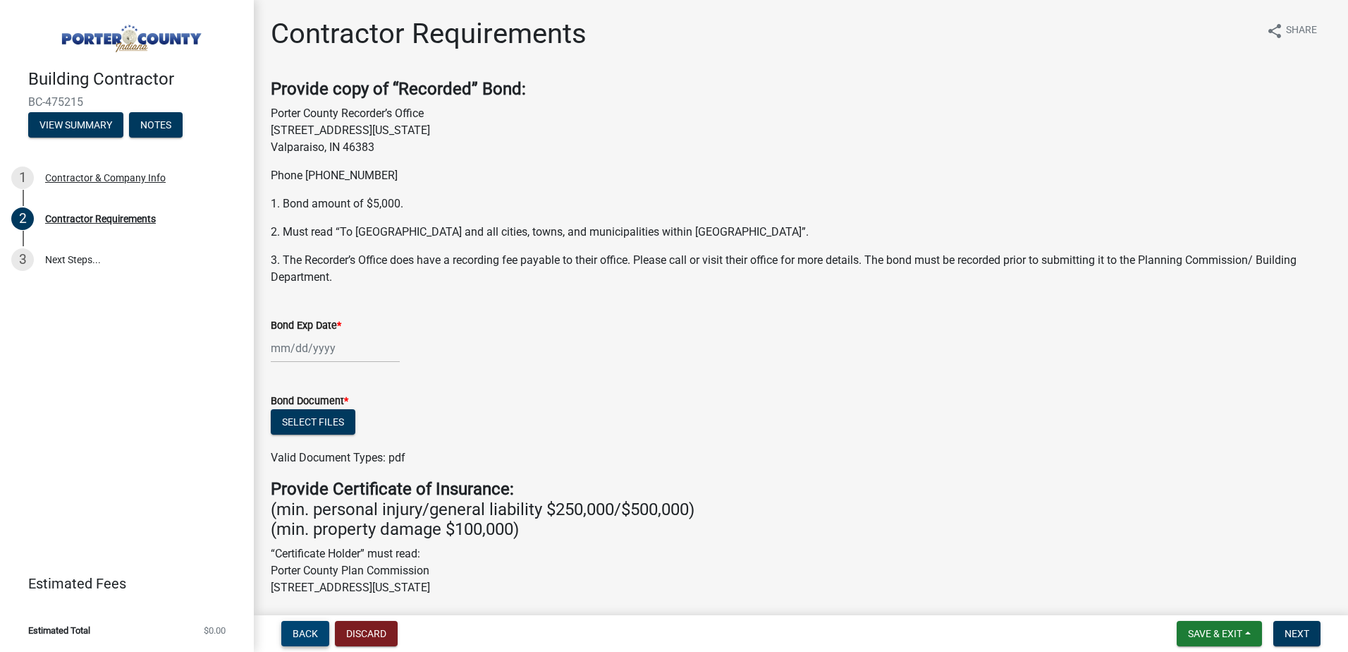
click at [309, 631] on span "Back" at bounding box center [305, 633] width 25 height 11
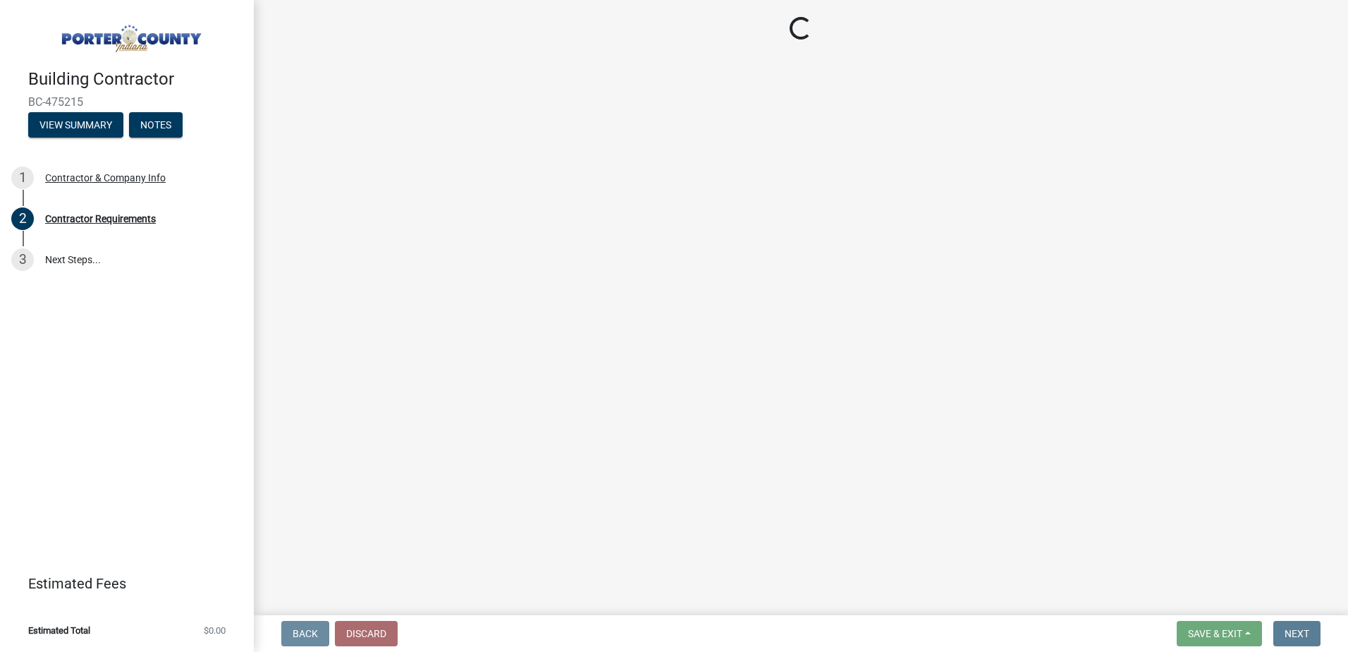
select select "IN"
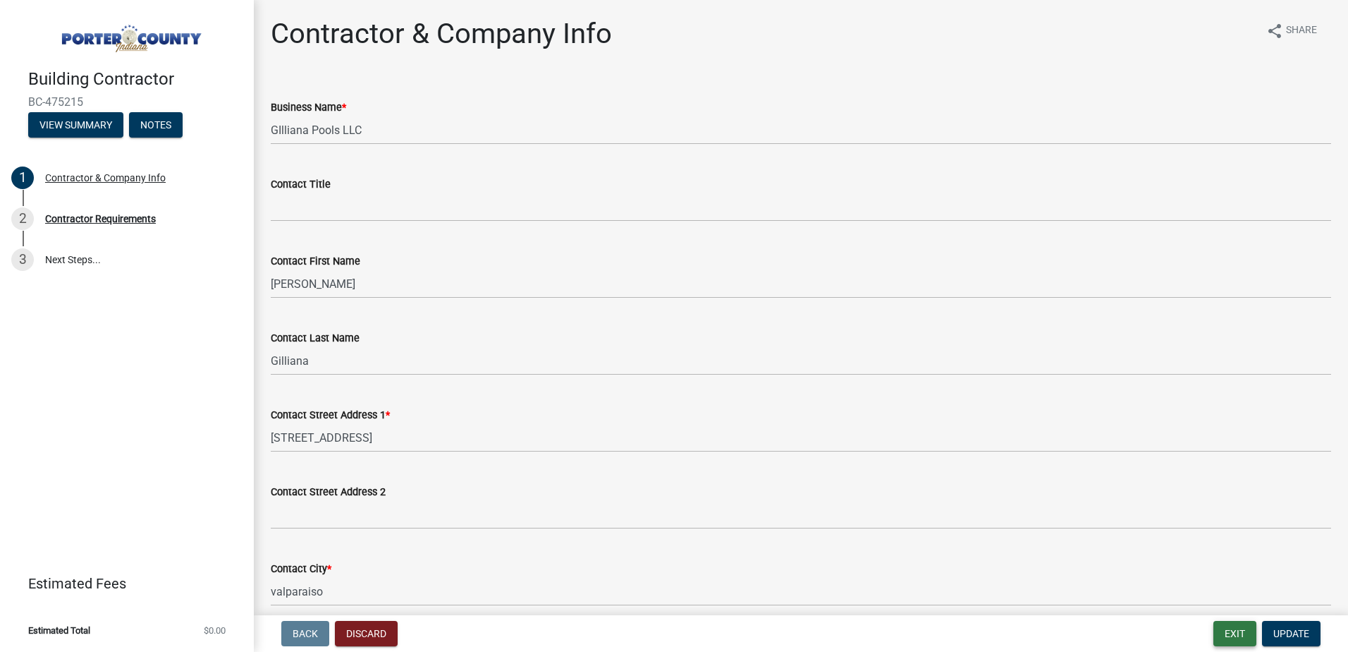
click at [1219, 633] on button "Exit" at bounding box center [1235, 633] width 43 height 25
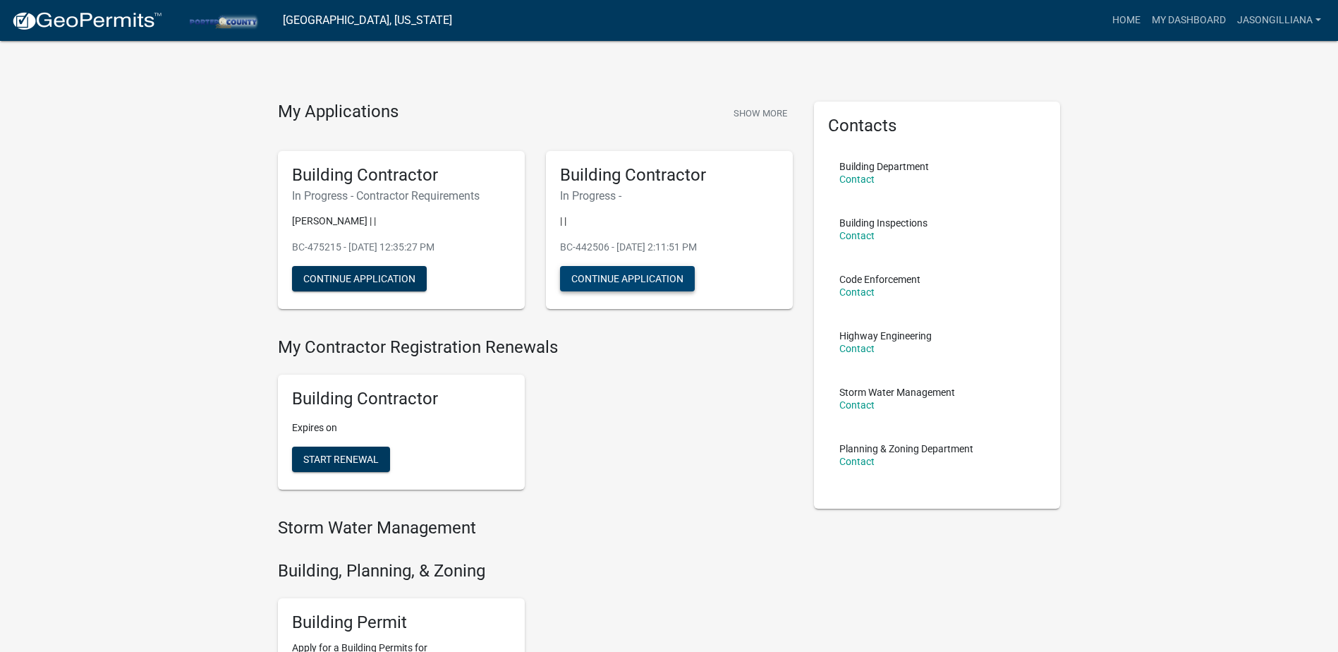
click at [595, 279] on button "Continue Application" at bounding box center [627, 278] width 135 height 25
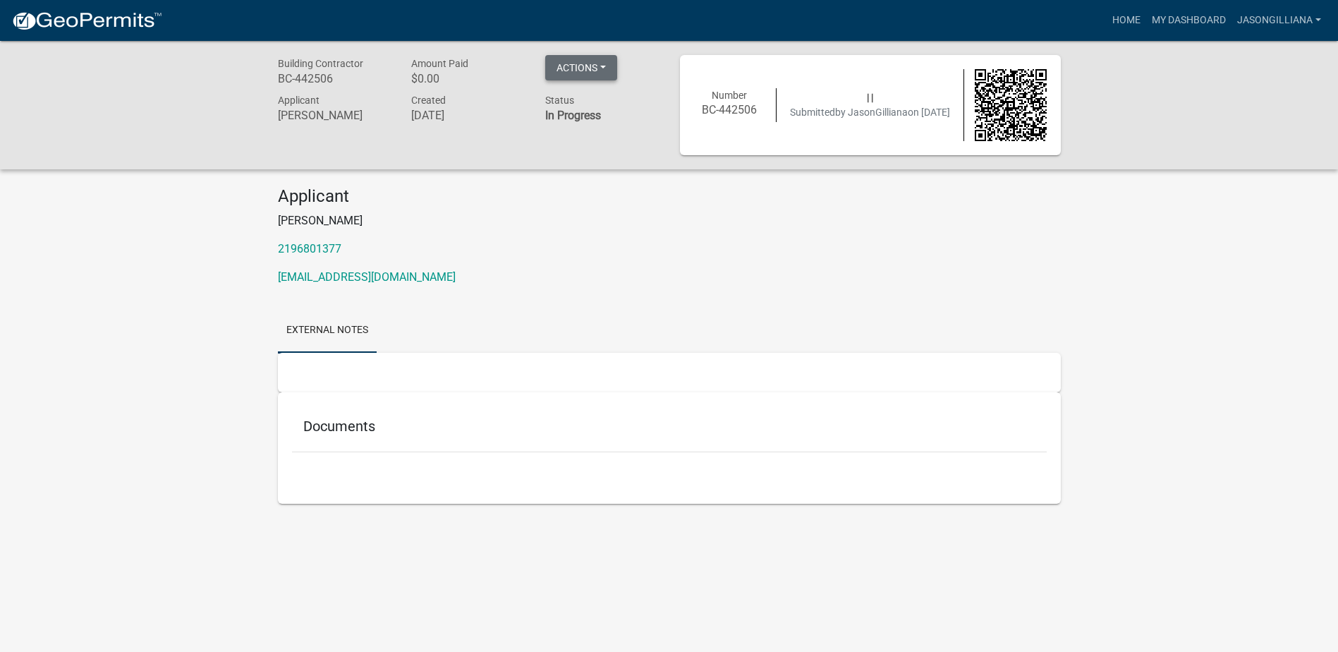
click at [592, 61] on button "Actions" at bounding box center [581, 67] width 72 height 25
click at [542, 186] on h4 "Applicant" at bounding box center [669, 196] width 783 height 20
click at [1128, 21] on link "Home" at bounding box center [1125, 20] width 39 height 27
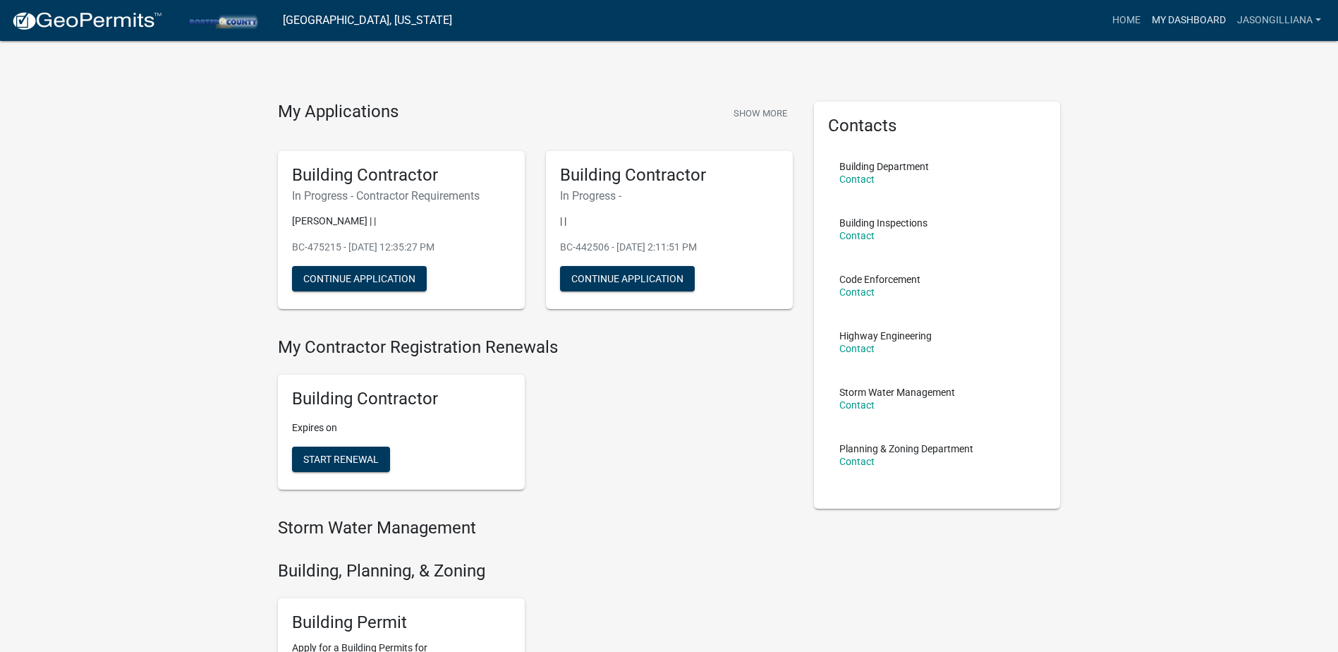
click at [1168, 24] on link "My Dashboard" at bounding box center [1188, 20] width 85 height 27
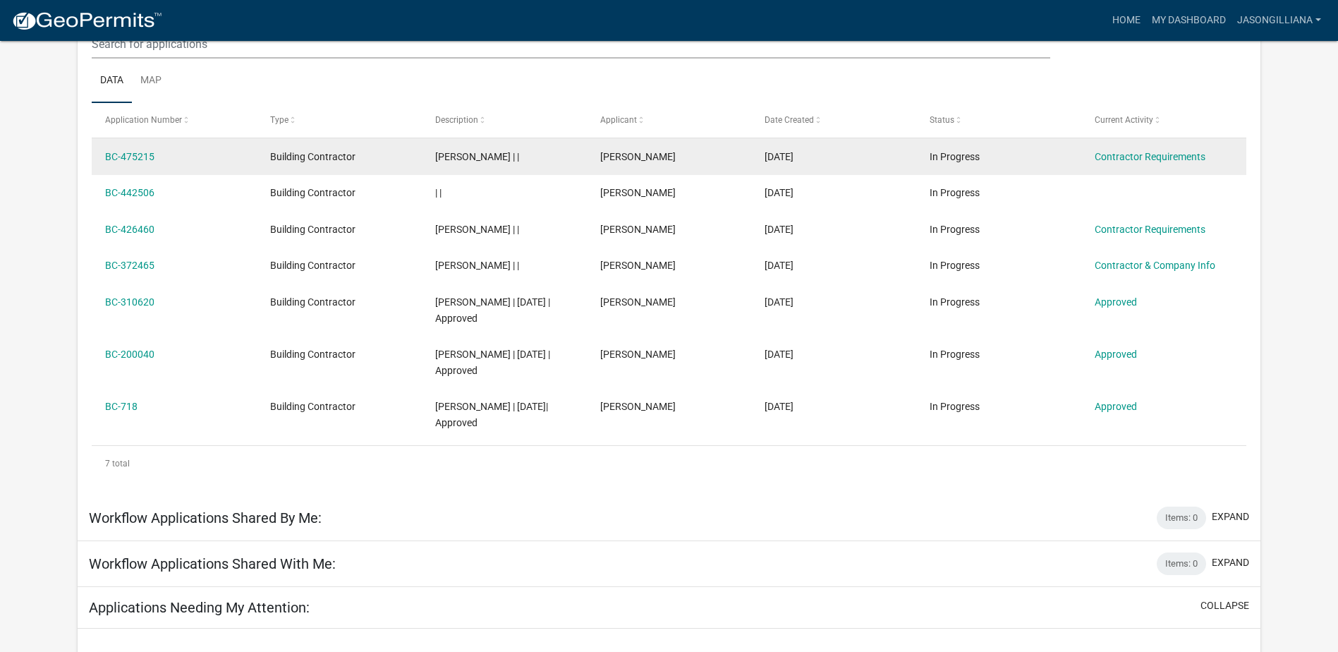
scroll to position [187, 0]
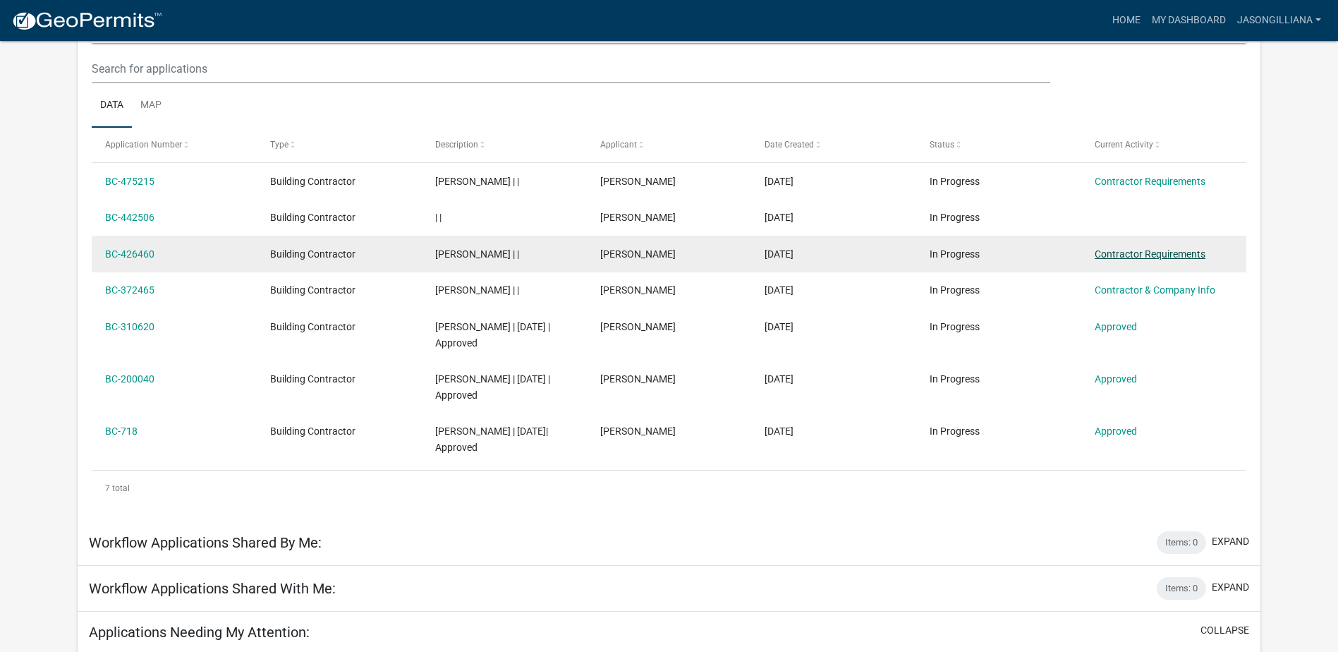
click at [1179, 251] on link "Contractor Requirements" at bounding box center [1149, 253] width 111 height 11
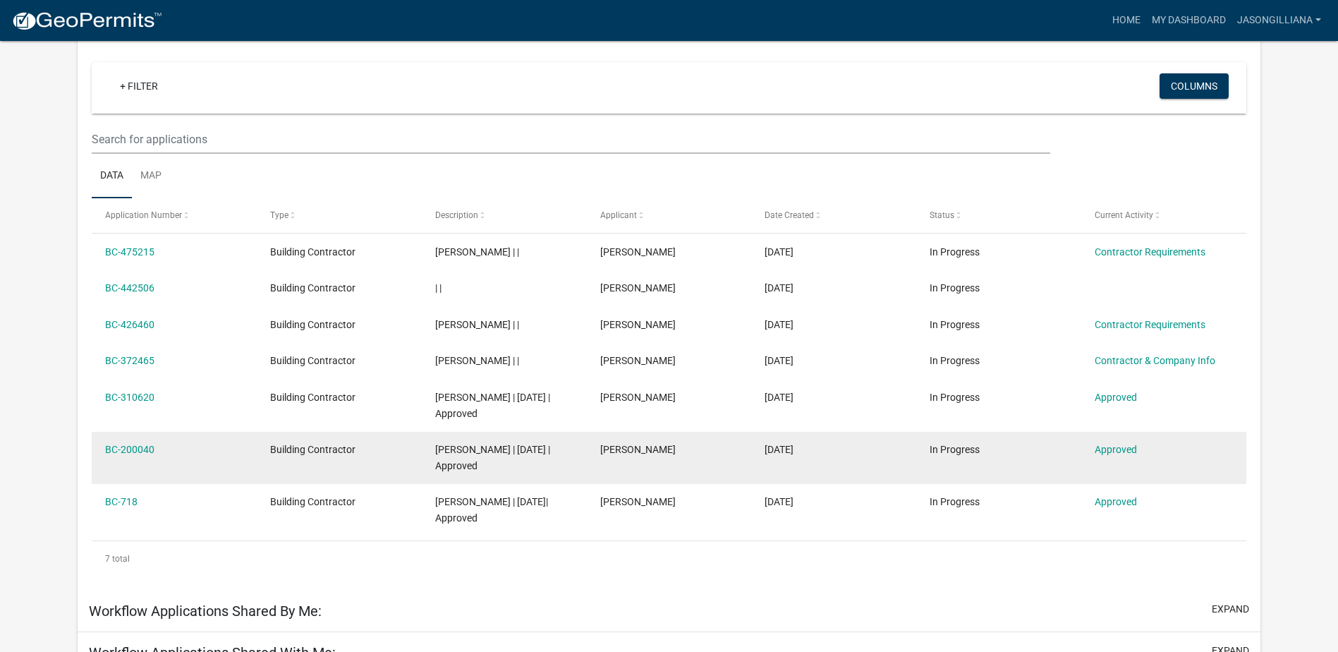
scroll to position [116, 0]
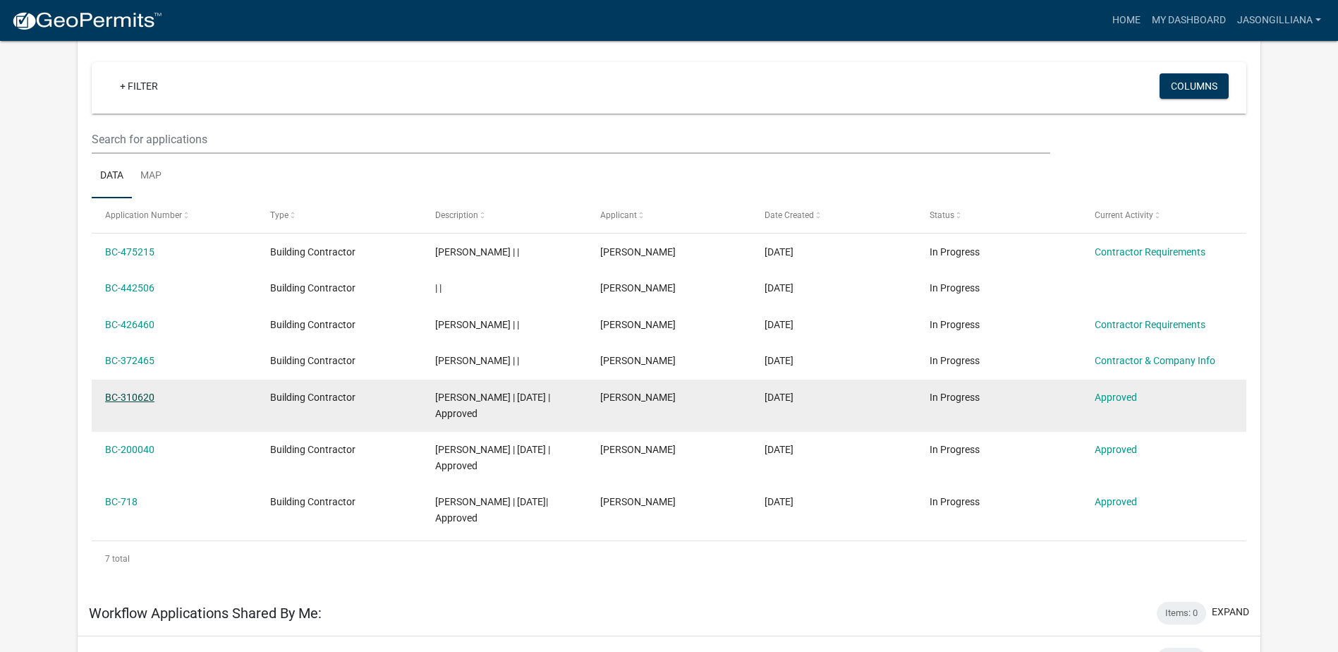
click at [125, 398] on link "BC-310620" at bounding box center [129, 396] width 49 height 11
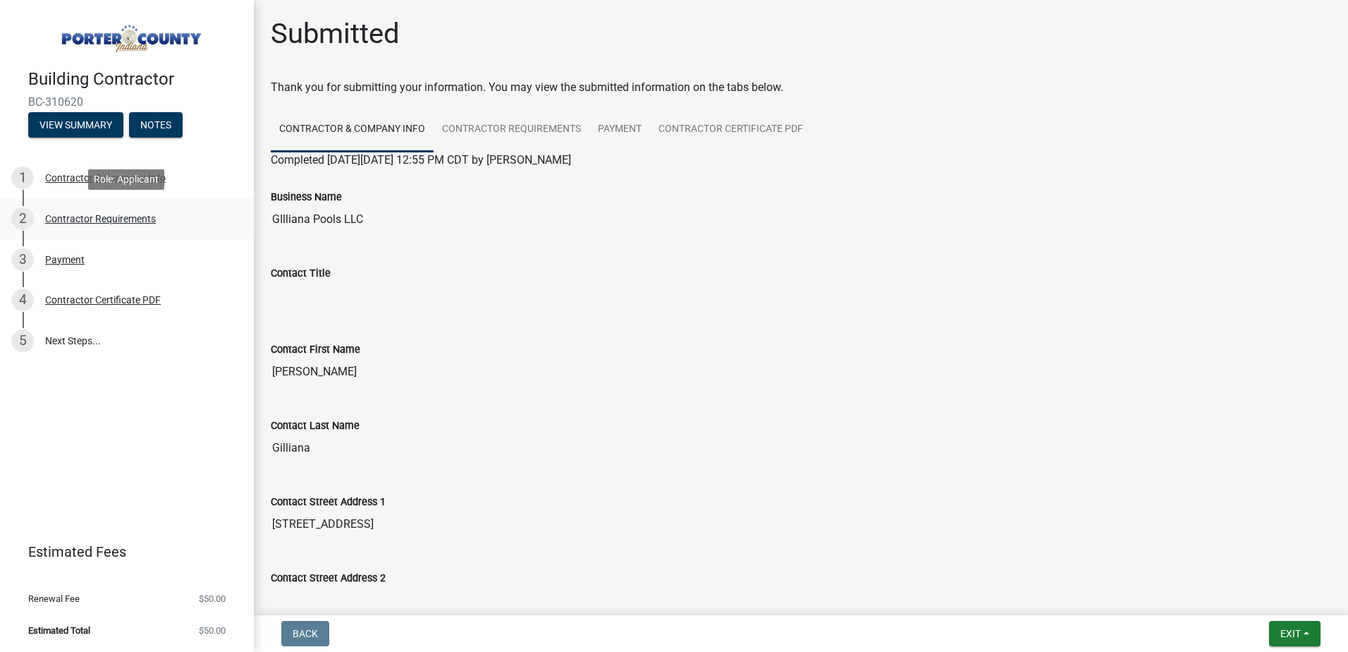
click at [109, 220] on div "Contractor Requirements" at bounding box center [100, 219] width 111 height 10
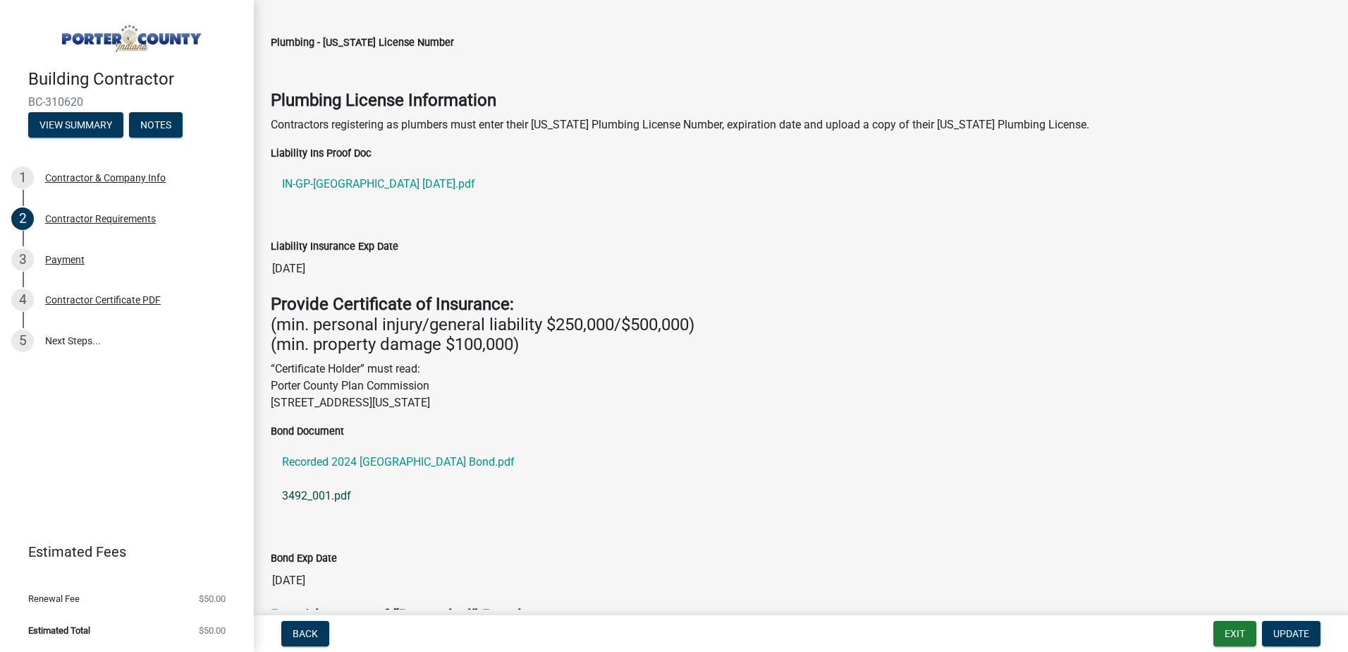
scroll to position [282, 0]
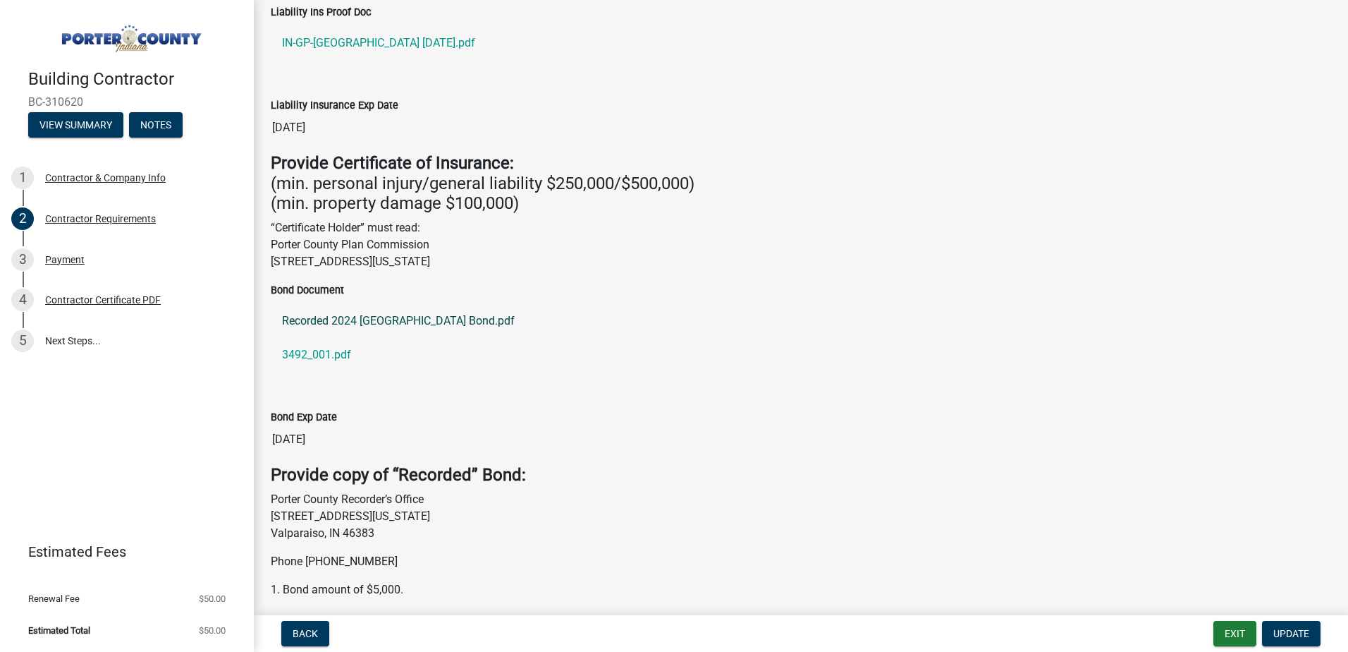
click at [324, 326] on link "Recorded 2024 [GEOGRAPHIC_DATA] Bond.pdf" at bounding box center [801, 321] width 1061 height 34
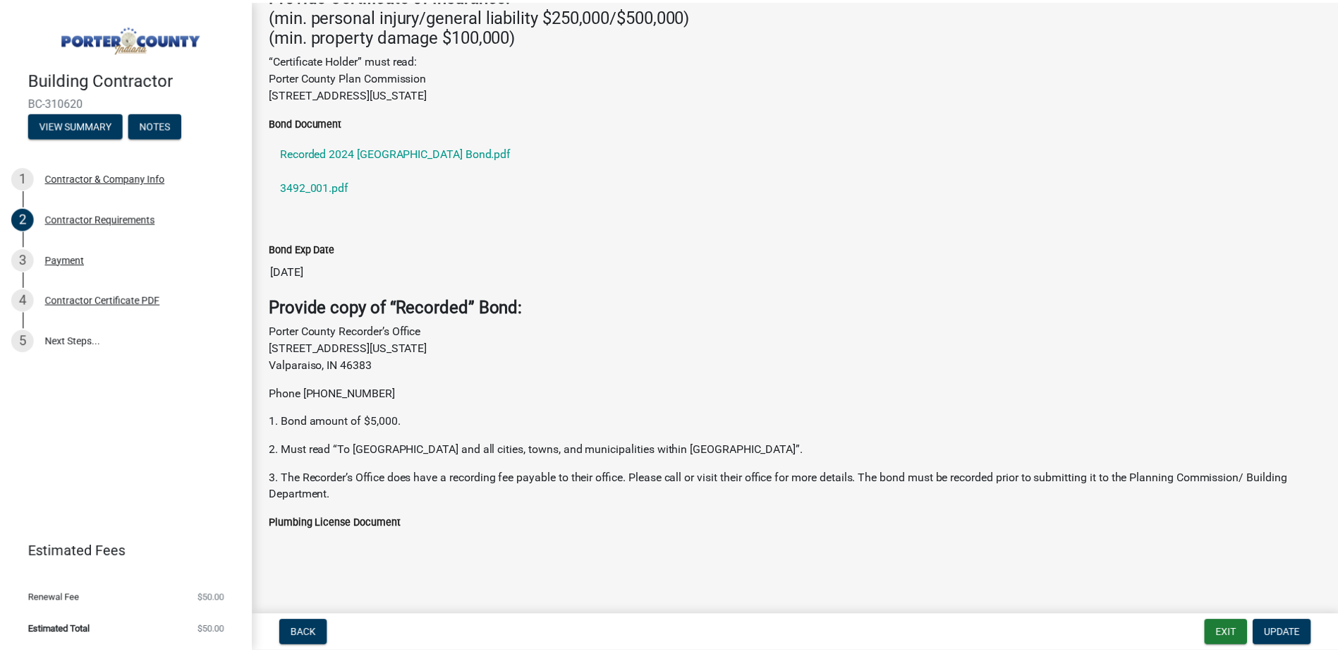
scroll to position [379, 0]
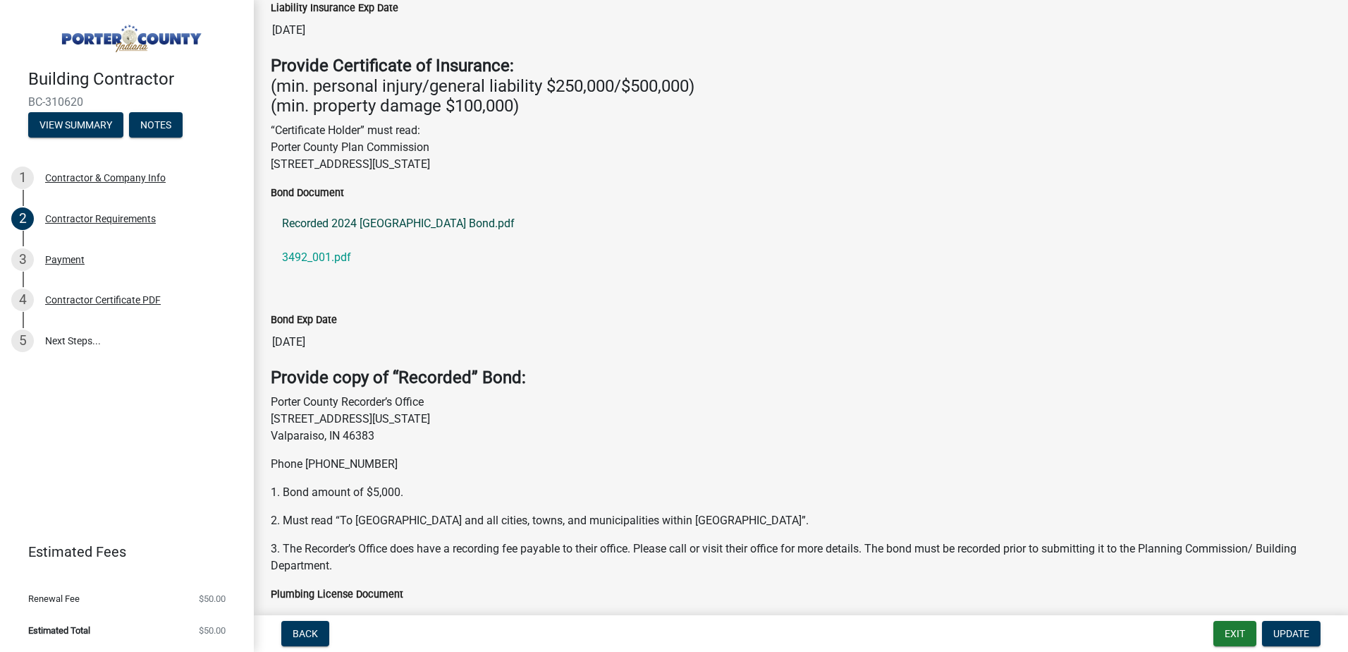
click at [369, 228] on link "Recorded 2024 [GEOGRAPHIC_DATA] Bond.pdf" at bounding box center [801, 224] width 1061 height 34
click at [319, 261] on link "3492_001.pdf" at bounding box center [801, 257] width 1061 height 34
click at [1227, 625] on button "Exit" at bounding box center [1235, 633] width 43 height 25
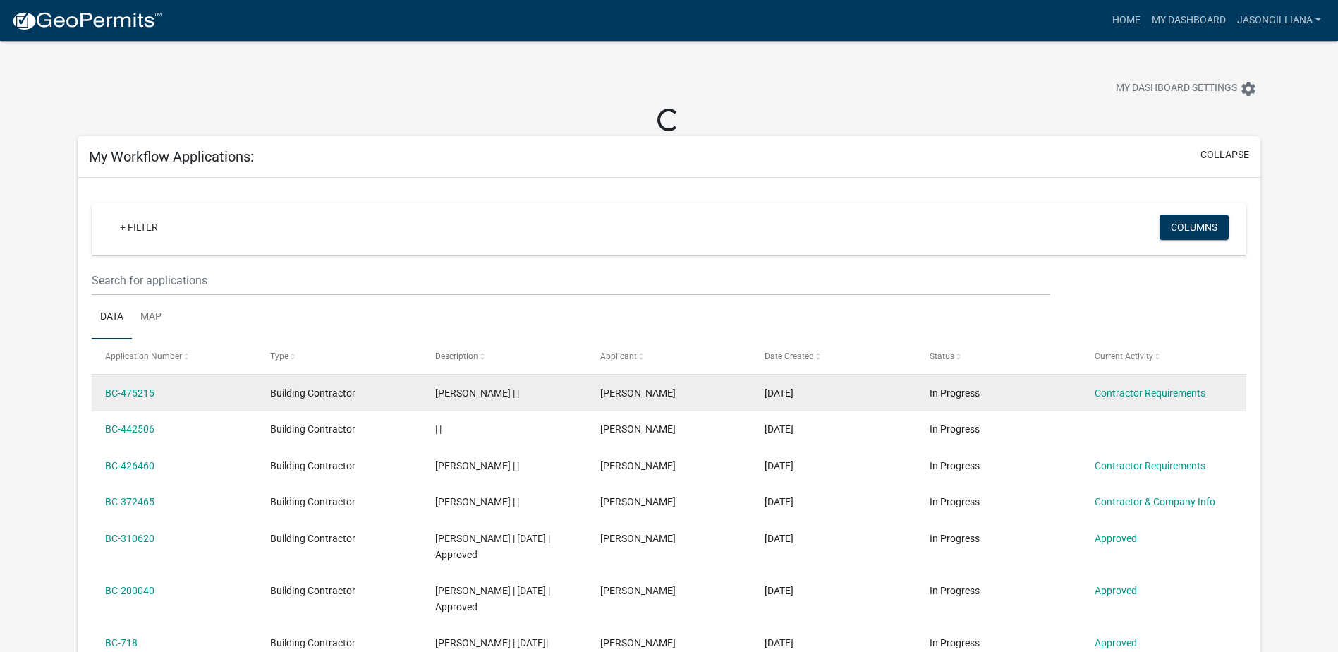
scroll to position [71, 0]
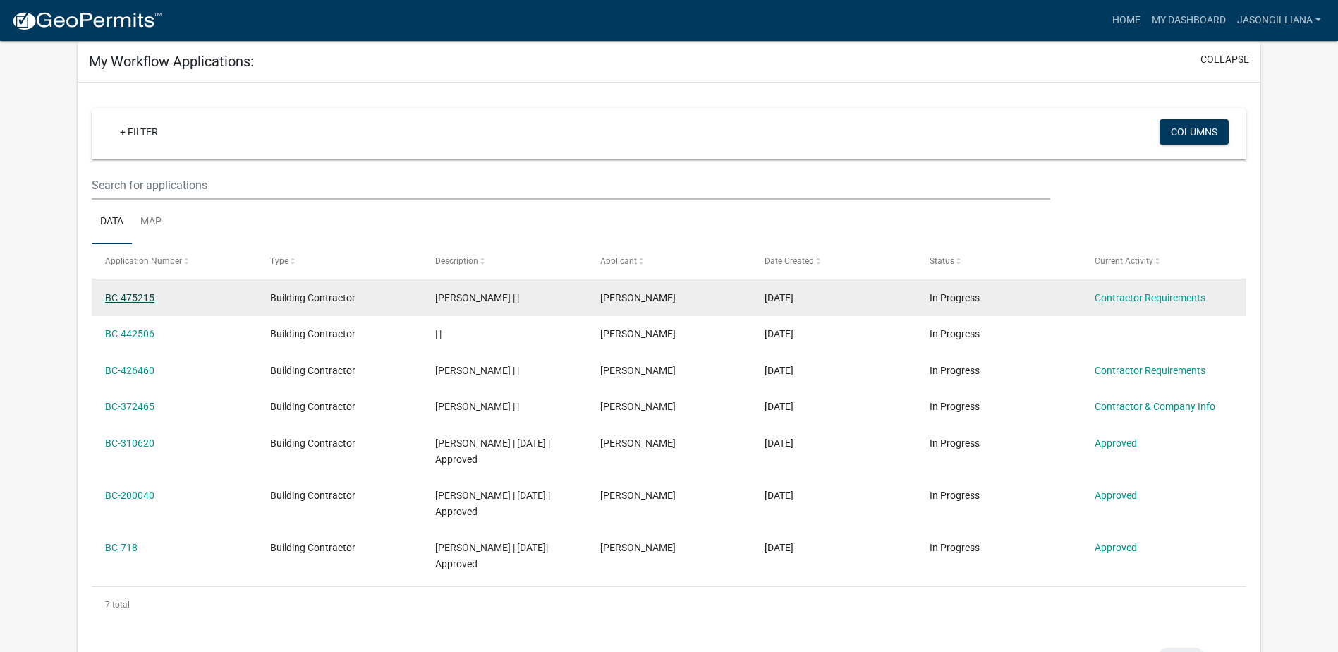
click at [139, 295] on link "BC-475215" at bounding box center [129, 297] width 49 height 11
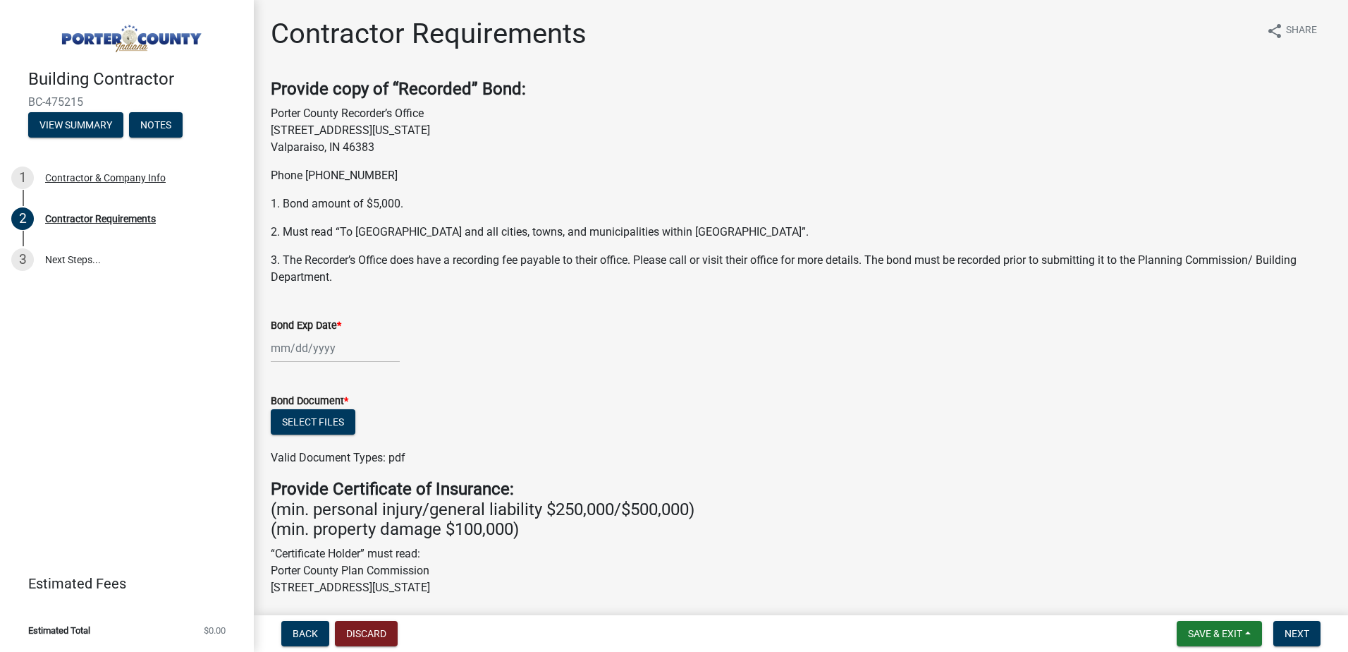
click at [275, 348] on div at bounding box center [335, 348] width 129 height 29
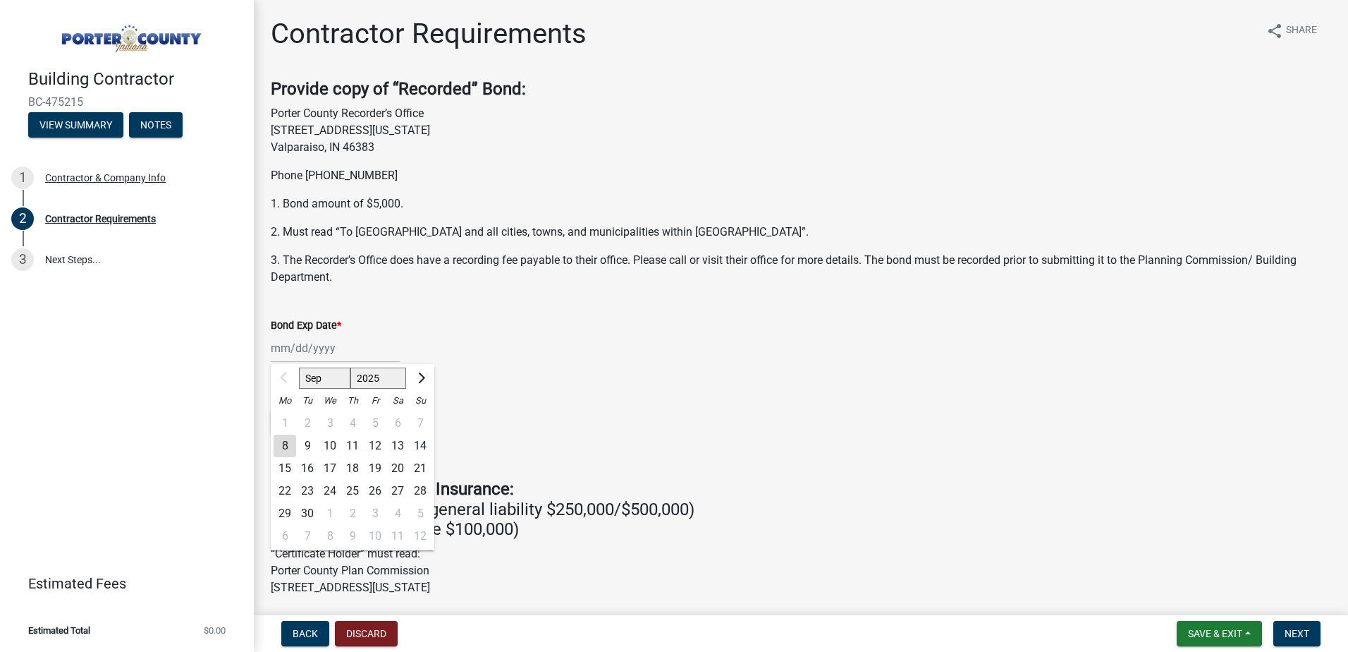
click at [400, 377] on select "2025 2026 2027 2028 2029 2030 2031 2032 2033 2034 2035 2036 2037 2038 2039 2040…" at bounding box center [378, 377] width 56 height 21
select select "2026"
click at [350, 367] on select "2025 2026 2027 2028 2029 2030 2031 2032 2033 2034 2035 2036 2037 2038 2039 2040…" at bounding box center [378, 377] width 56 height 21
click at [310, 377] on select "Jan Feb Mar Apr May Jun [DATE] Aug Sep Oct Nov Dec" at bounding box center [327, 377] width 57 height 21
select select "5"
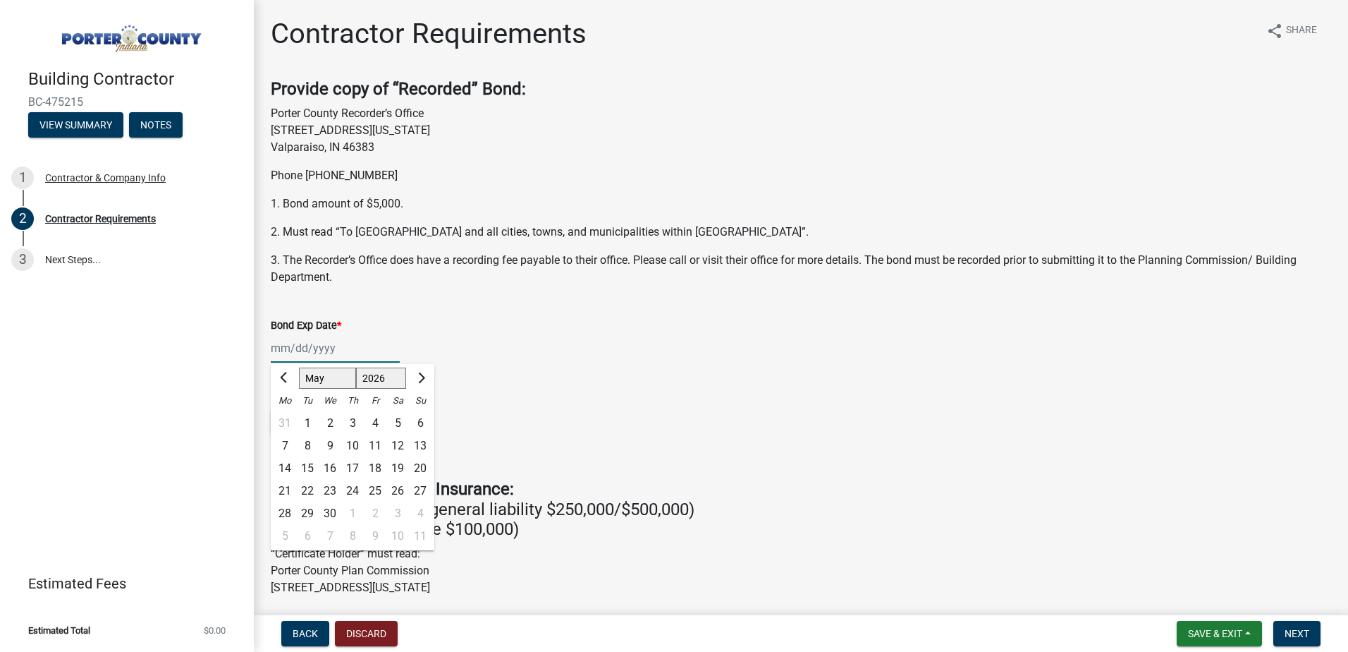
click at [299, 367] on select "Jan Feb Mar Apr May Jun [DATE] Aug Sep Oct Nov Dec" at bounding box center [327, 377] width 57 height 21
click at [330, 507] on div "27" at bounding box center [330, 513] width 23 height 23
type input "[DATE]"
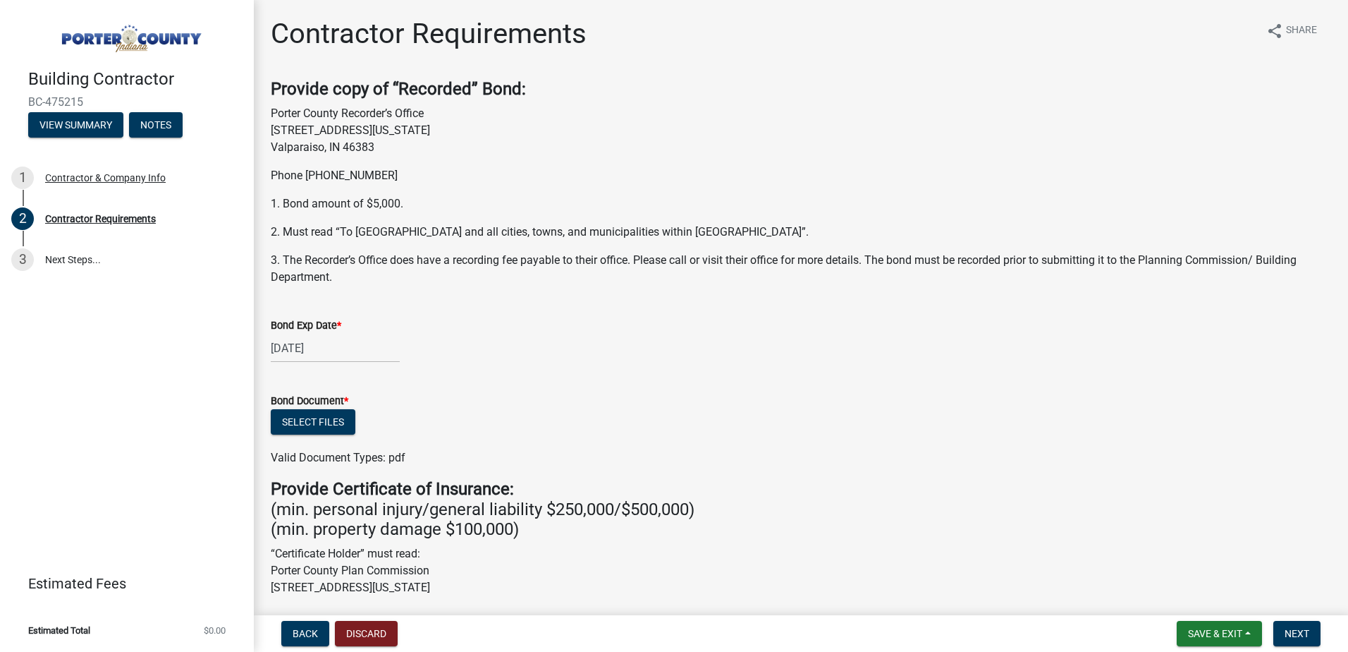
click at [484, 376] on form "Bond Document * Select files Valid Document Types: pdf" at bounding box center [801, 420] width 1061 height 91
click at [322, 419] on button "Select files" at bounding box center [313, 421] width 85 height 25
click at [323, 414] on button "Select files" at bounding box center [313, 421] width 85 height 25
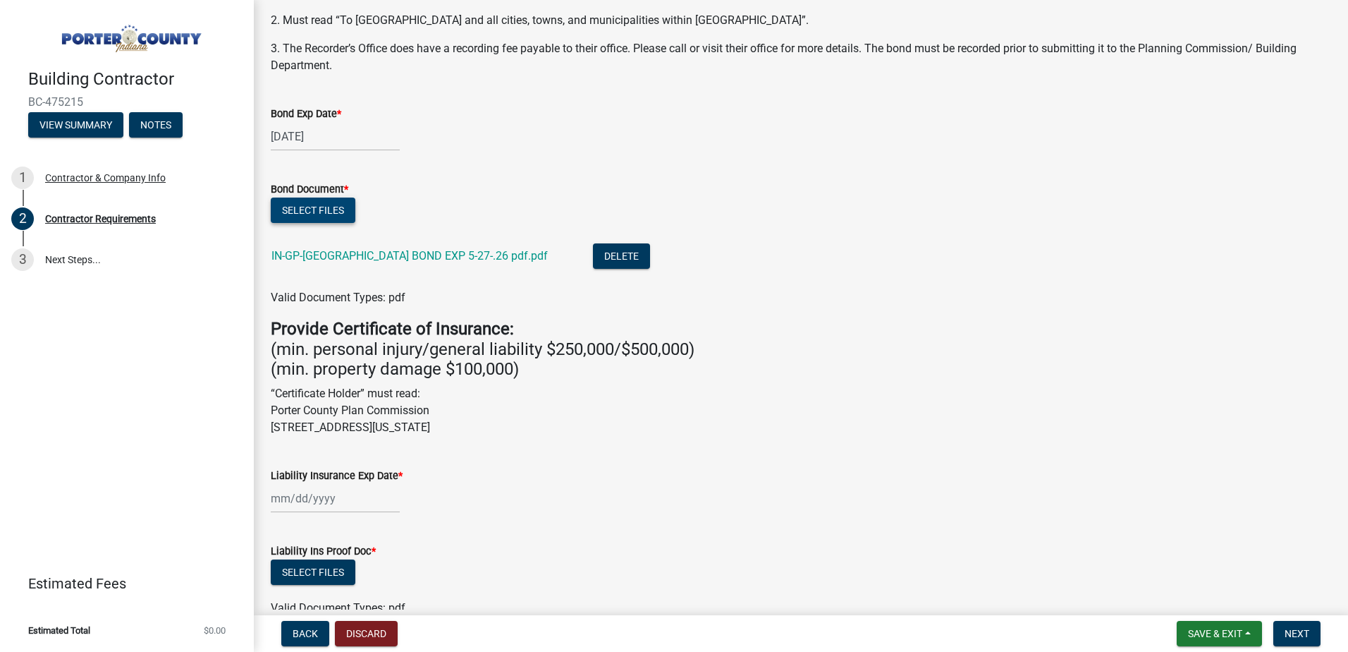
scroll to position [353, 0]
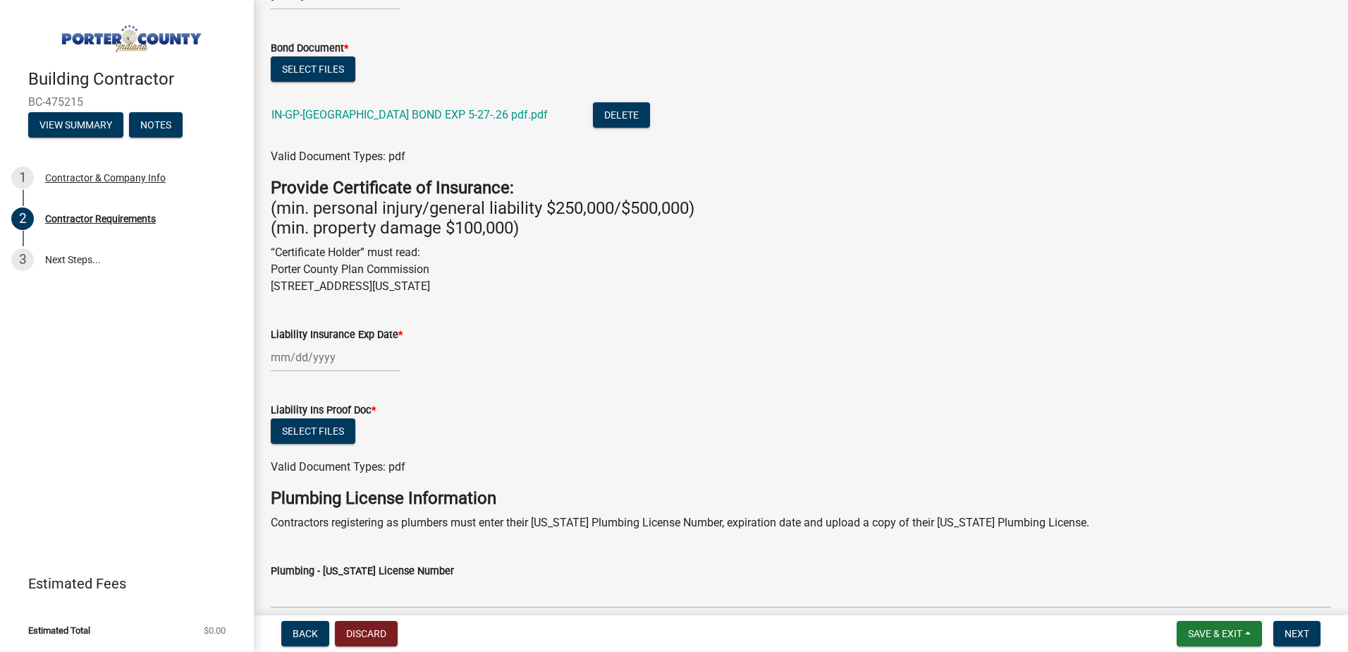
click at [283, 353] on div at bounding box center [335, 357] width 129 height 29
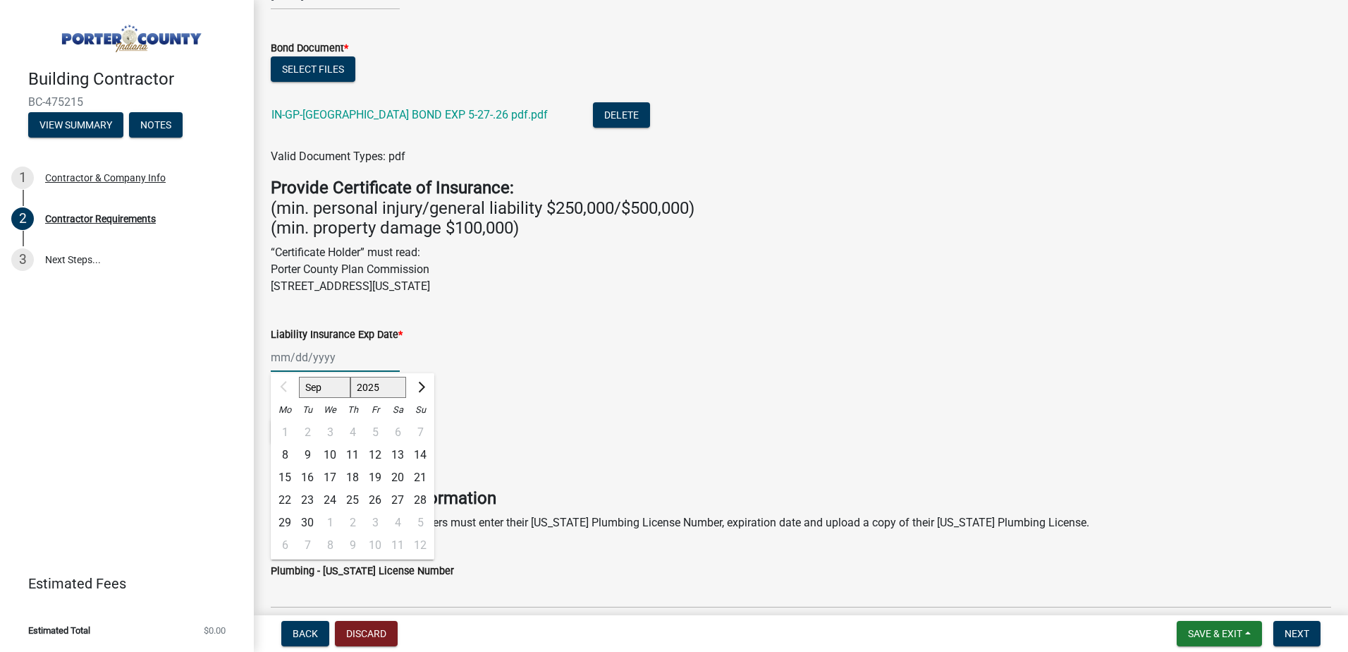
click at [403, 382] on select "2025 2026 2027 2028 2029 2030 2031 2032 2033 2034 2035 2036 2037 2038 2039 2040…" at bounding box center [378, 387] width 56 height 21
select select "2026"
click at [350, 377] on select "2025 2026 2027 2028 2029 2030 2031 2032 2033 2034 2035 2036 2037 2038 2039 2040…" at bounding box center [378, 387] width 56 height 21
click at [394, 450] on div "12" at bounding box center [397, 455] width 23 height 23
type input "[DATE]"
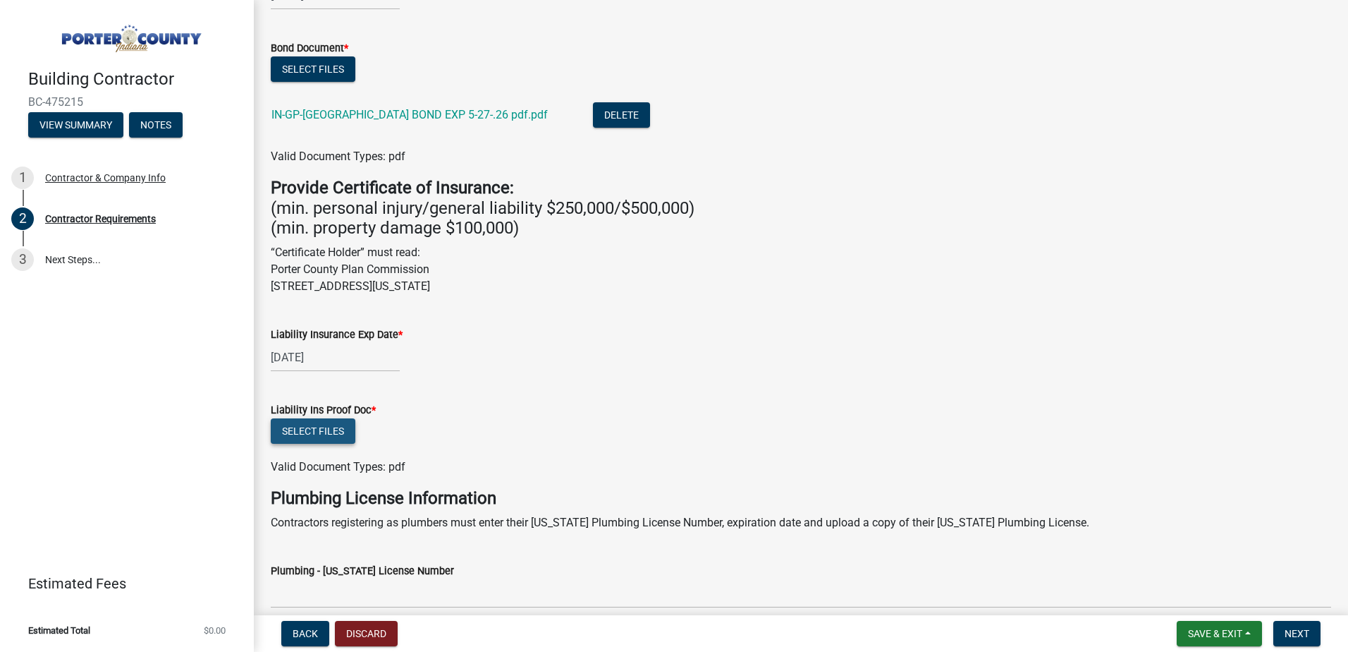
click at [329, 429] on button "Select files" at bounding box center [313, 430] width 85 height 25
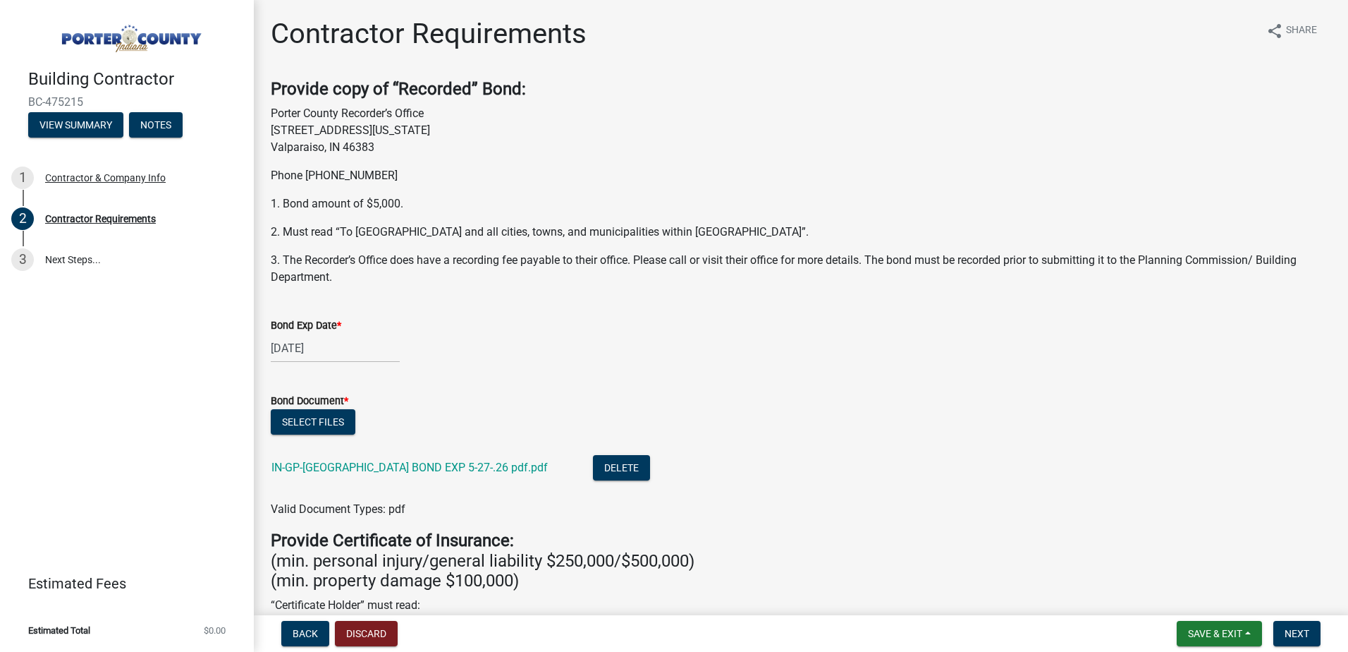
scroll to position [71, 0]
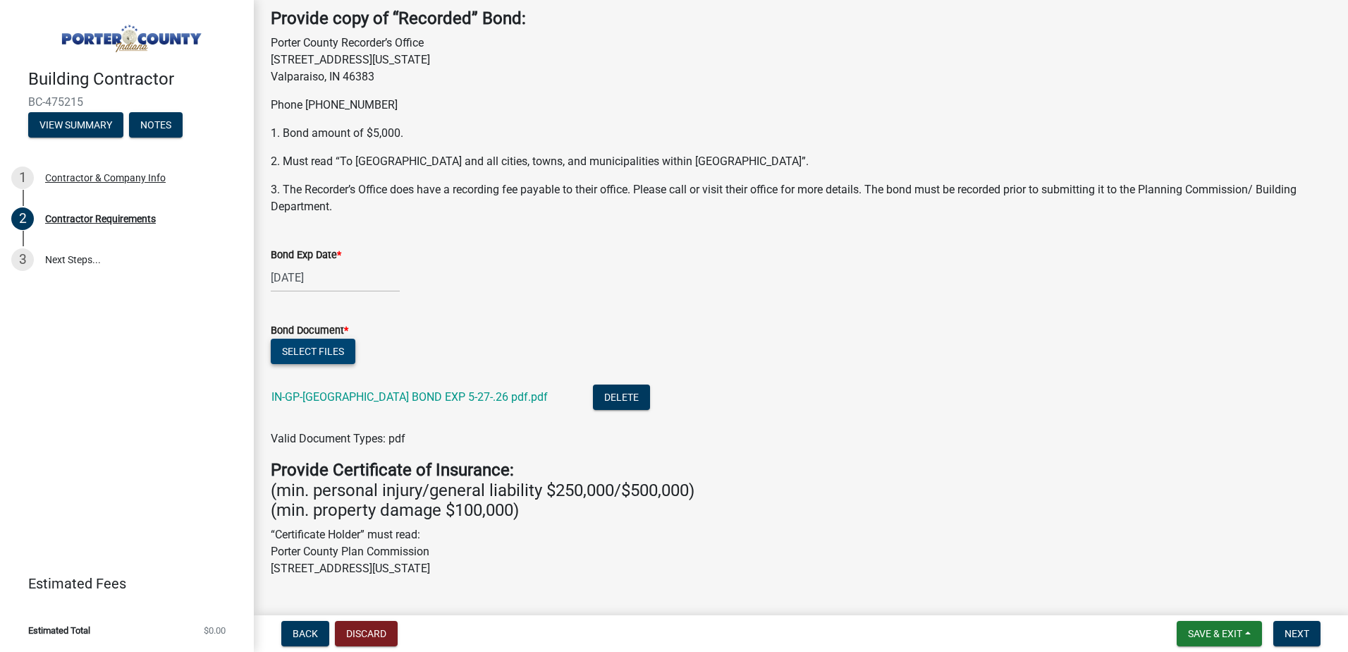
click at [323, 358] on button "Select files" at bounding box center [313, 350] width 85 height 25
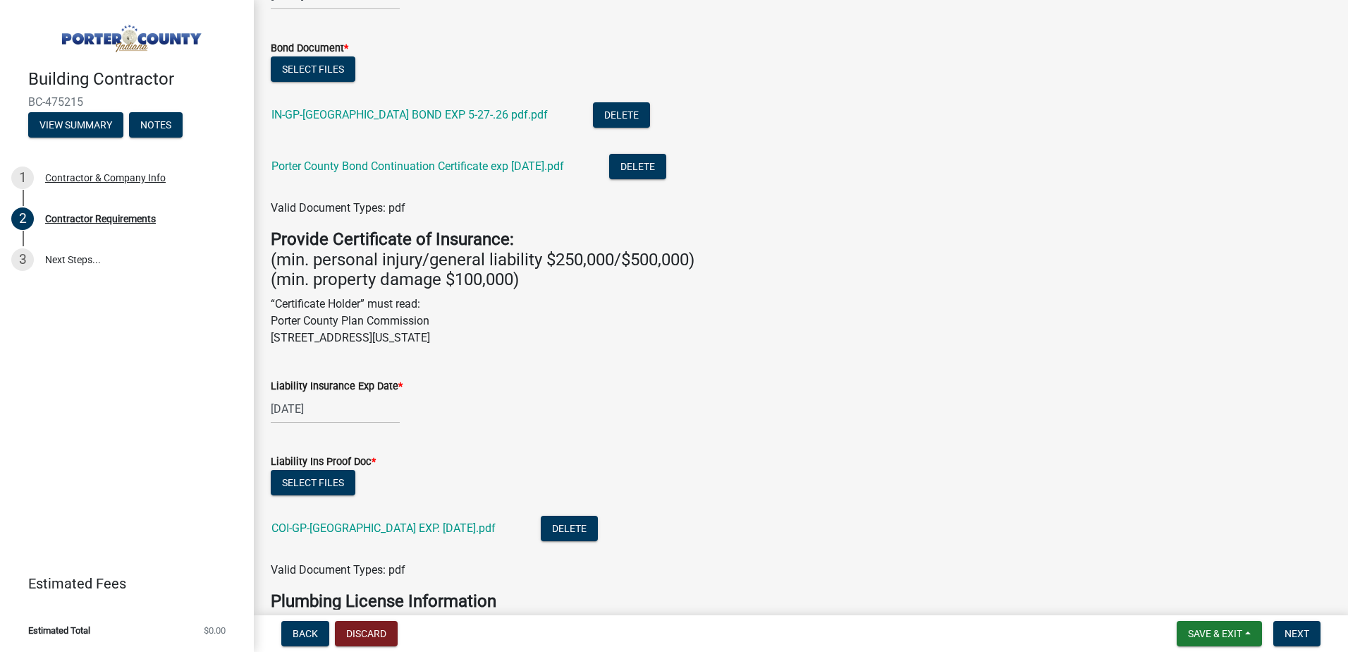
scroll to position [702, 0]
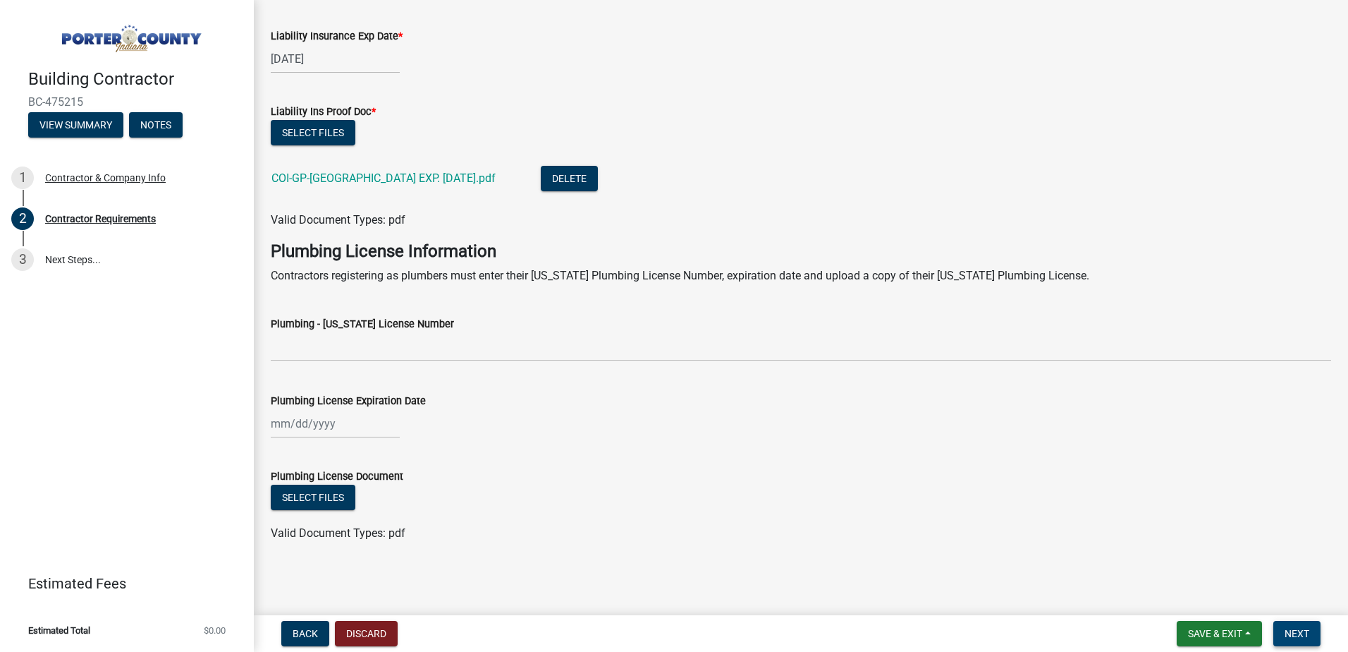
click at [1299, 630] on span "Next" at bounding box center [1297, 633] width 25 height 11
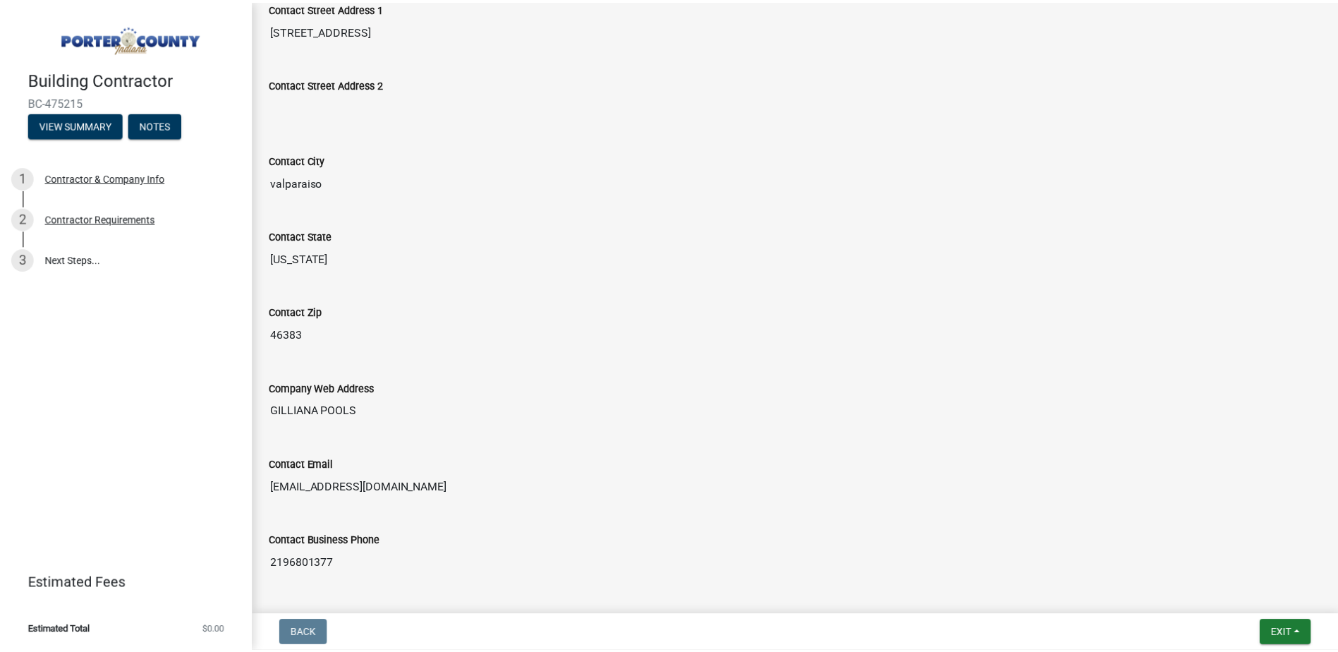
scroll to position [697, 0]
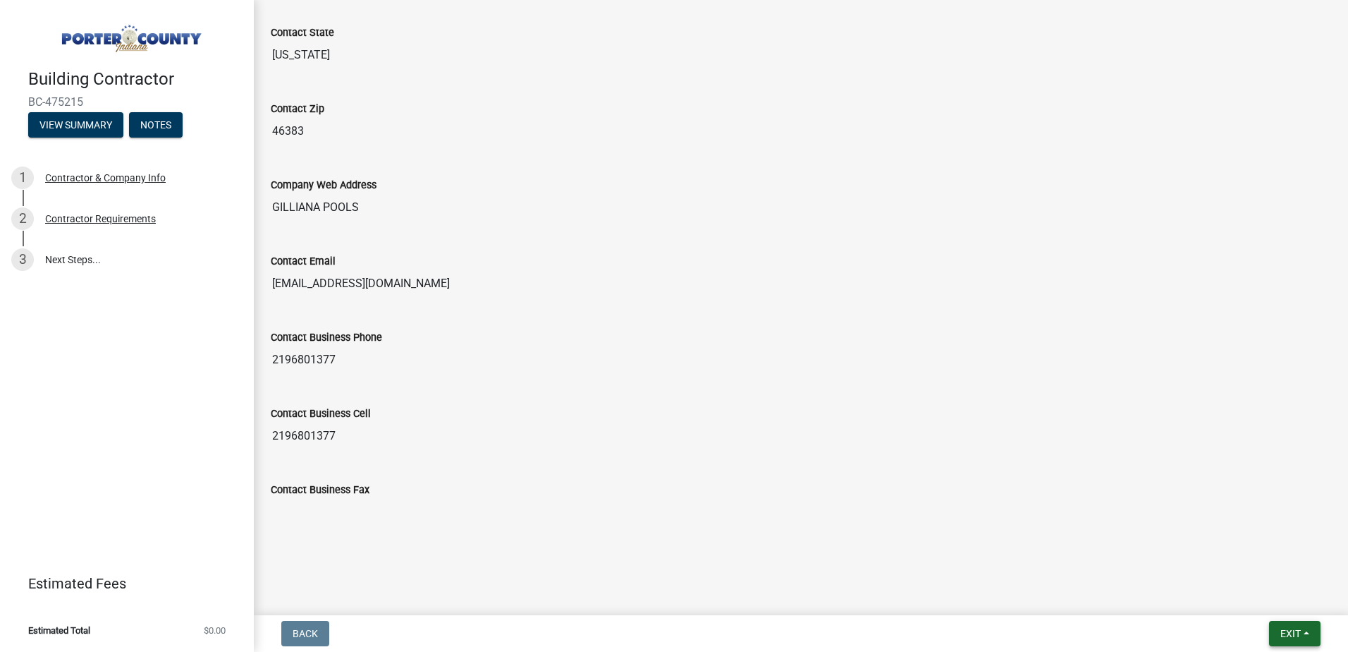
click at [1288, 626] on button "Exit" at bounding box center [1294, 633] width 51 height 25
click at [1250, 592] on button "Save & Exit" at bounding box center [1264, 597] width 113 height 34
